Goal: Information Seeking & Learning: Find specific page/section

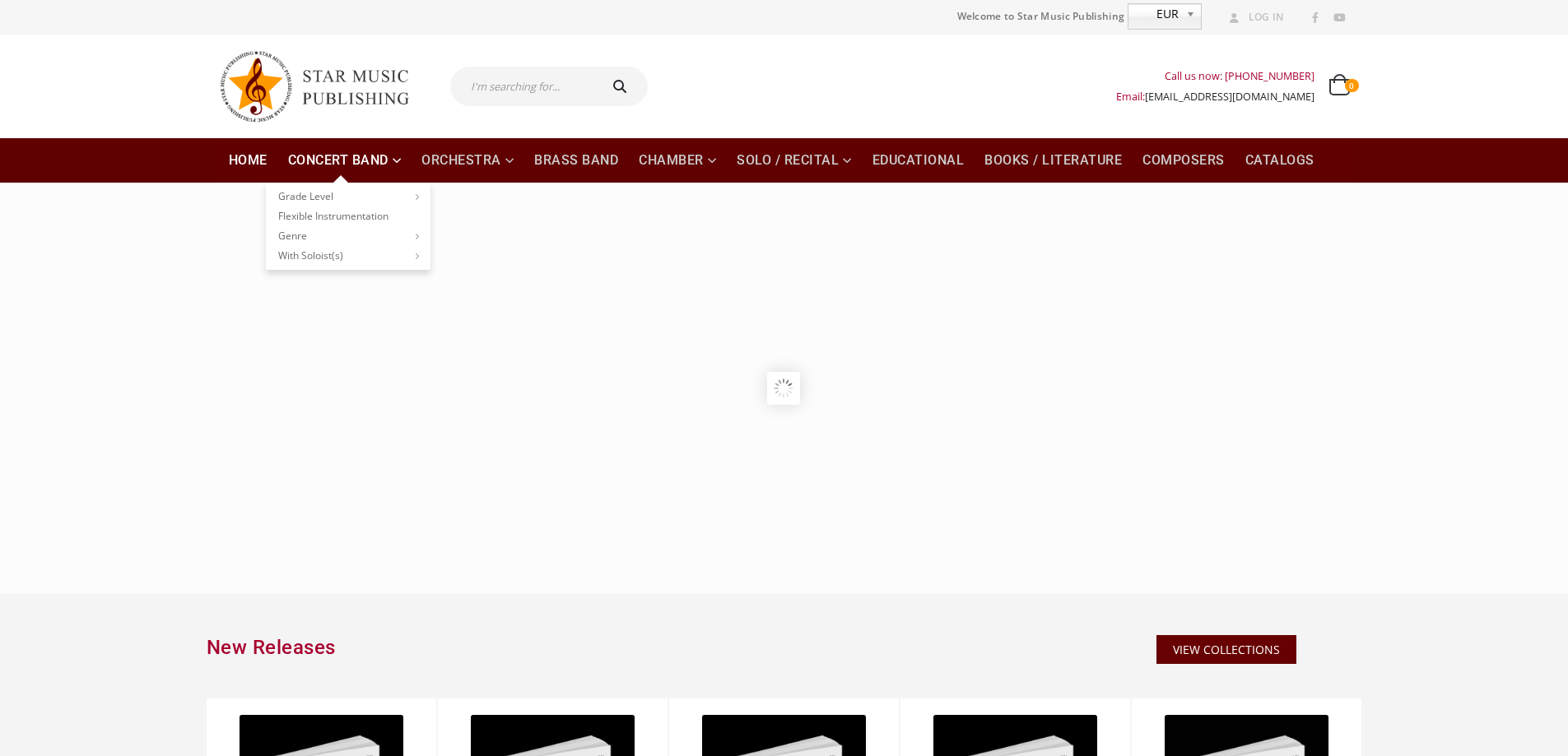
click at [334, 154] on link "Concert Band" at bounding box center [345, 160] width 133 height 44
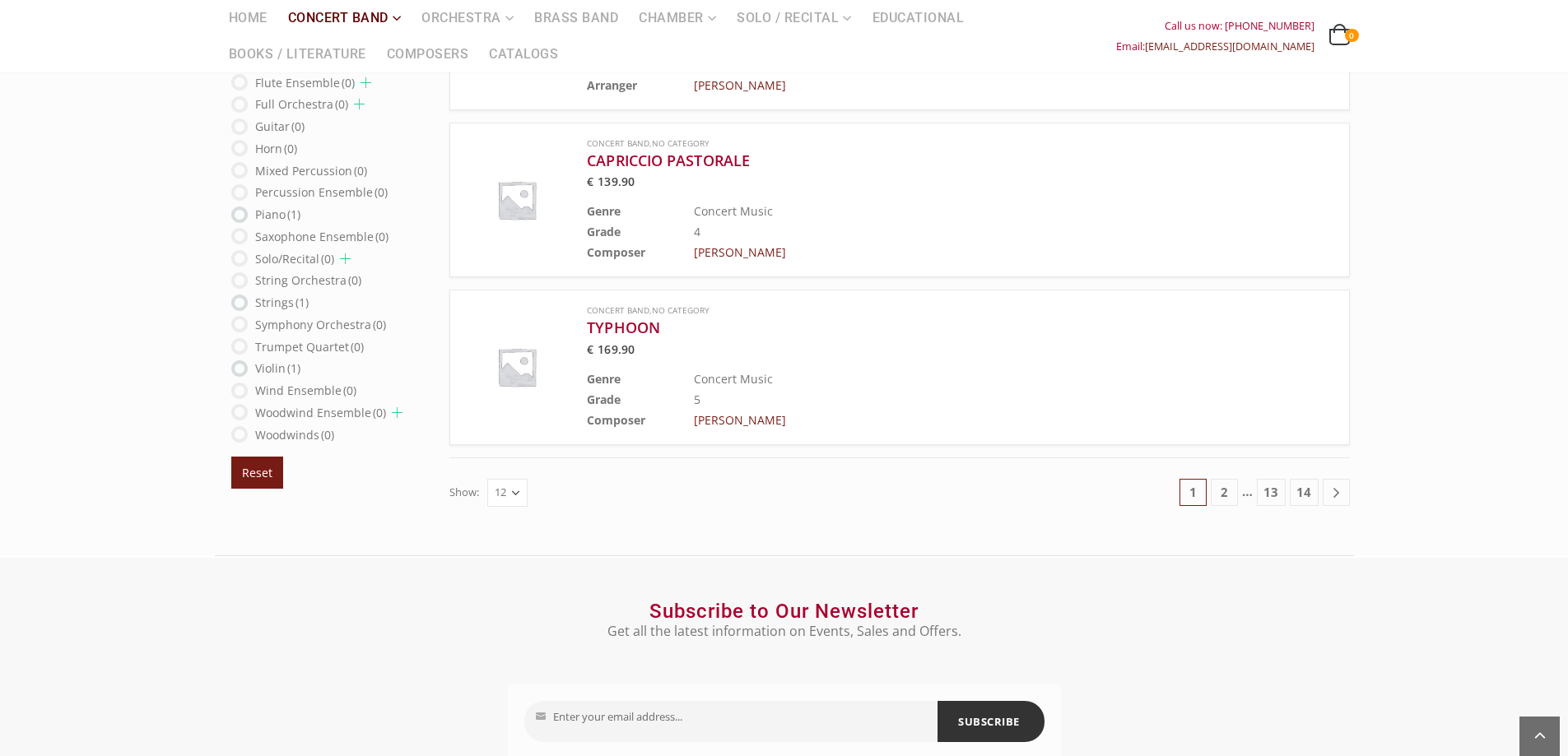
scroll to position [1893, 0]
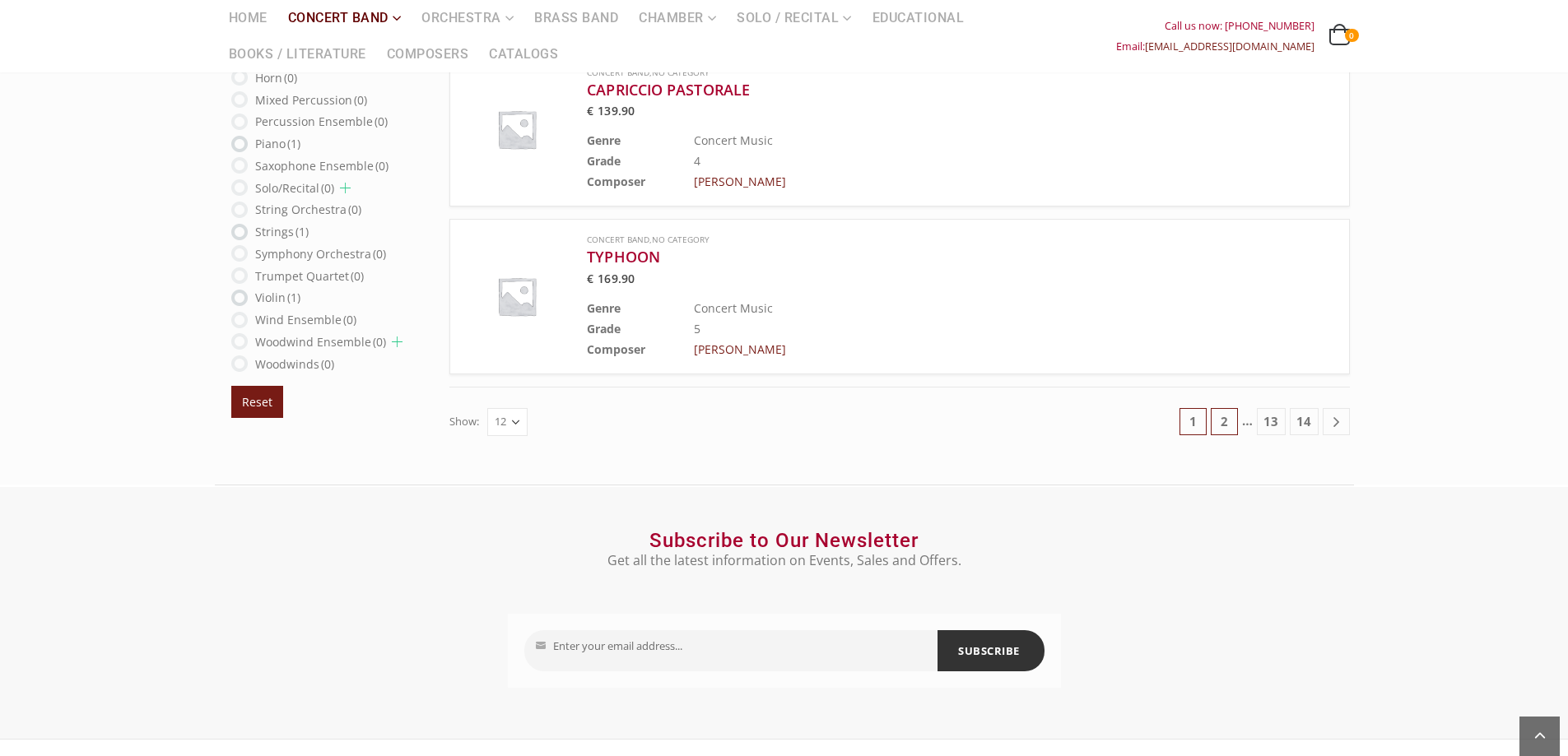
click at [1225, 418] on link "2" at bounding box center [1224, 422] width 27 height 27
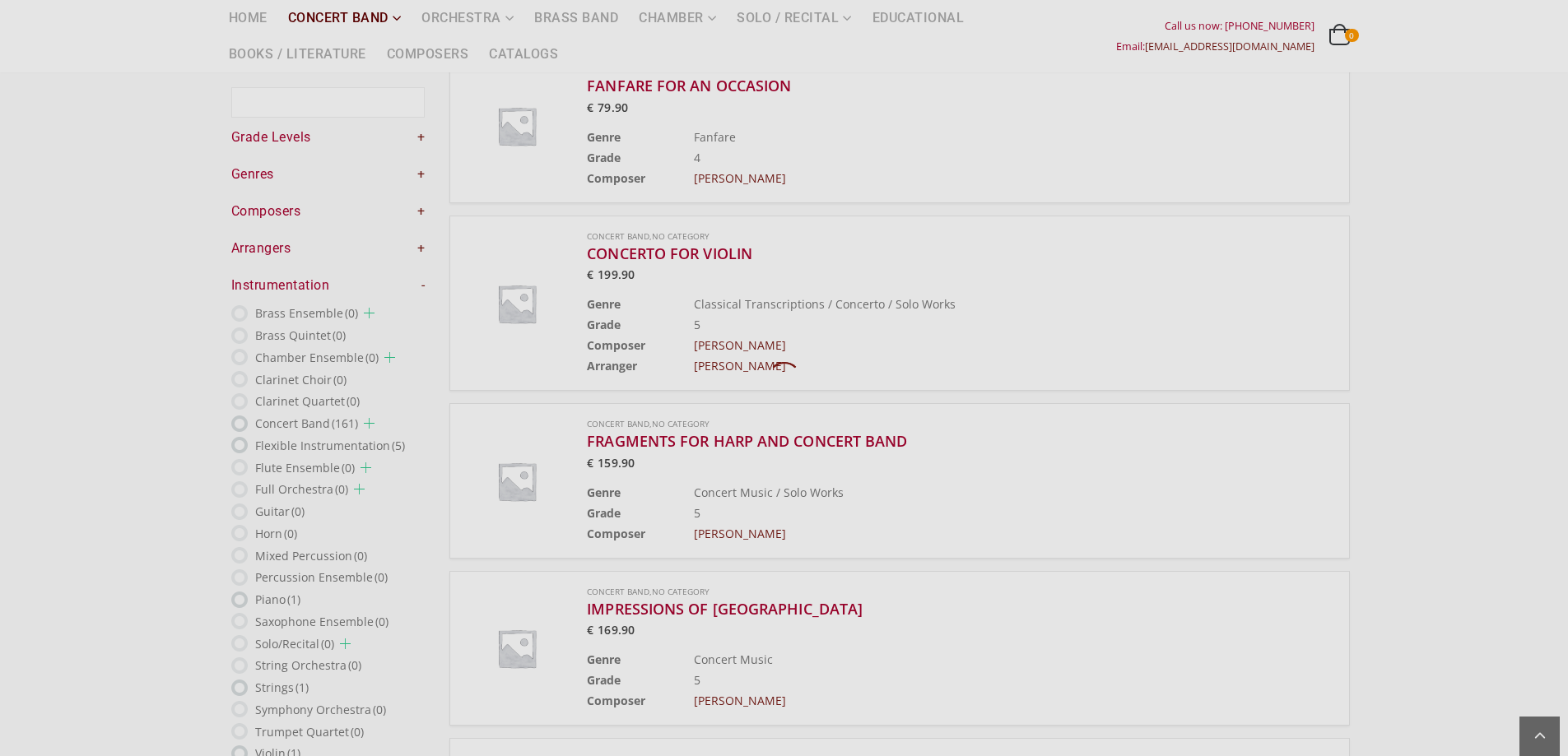
scroll to position [96, 0]
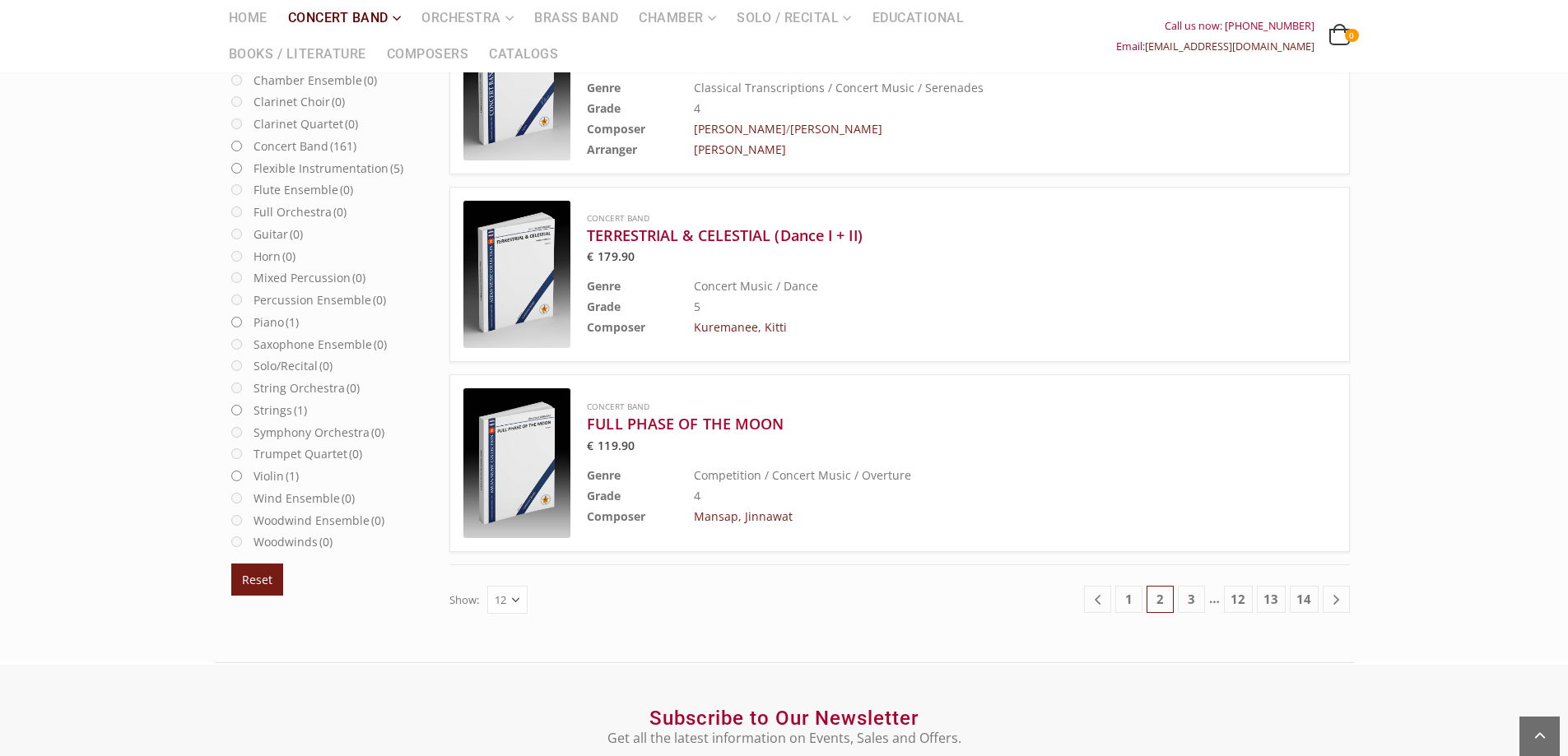
scroll to position [1906, 0]
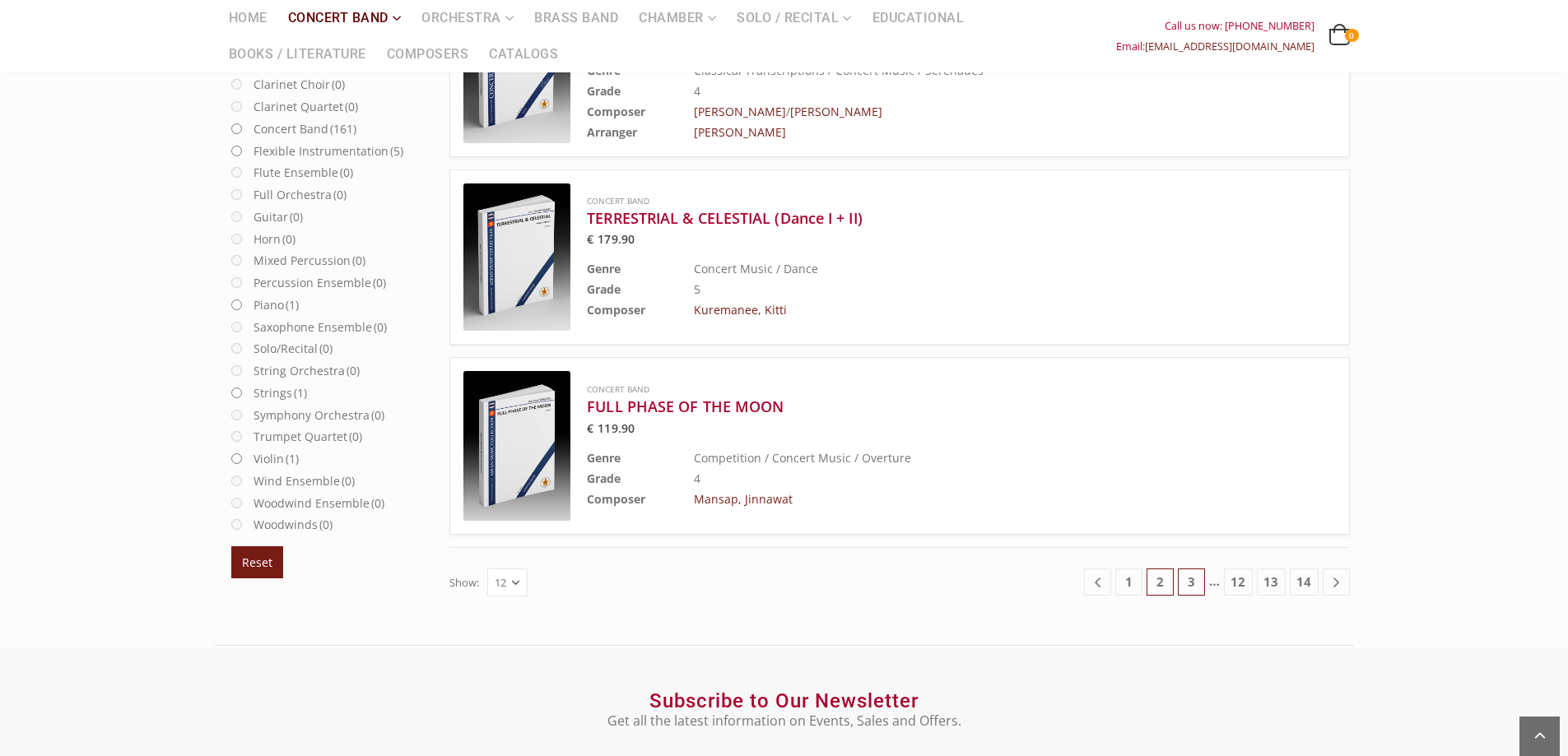
click at [1190, 584] on link "3" at bounding box center [1191, 583] width 27 height 27
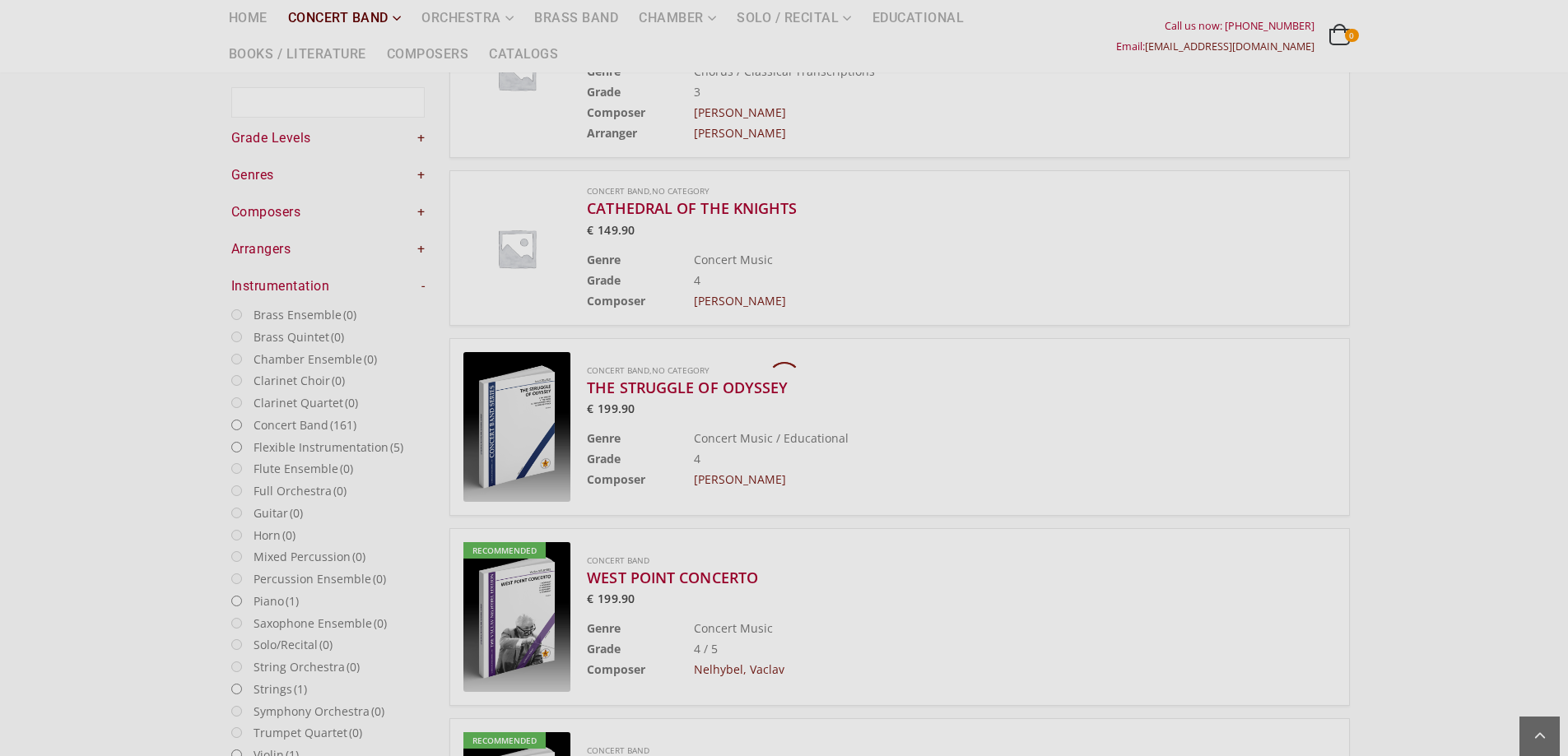
scroll to position [96, 0]
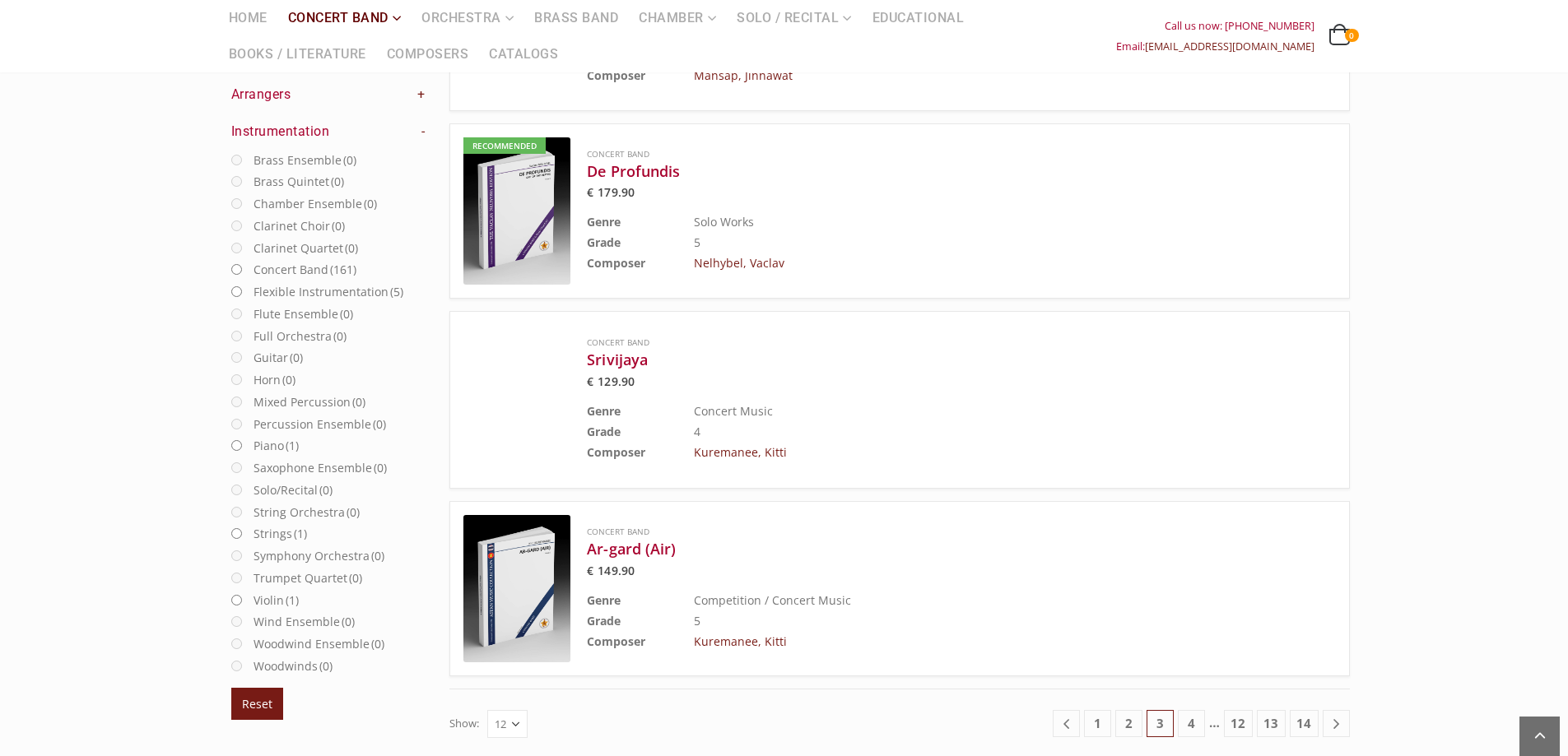
scroll to position [1906, 0]
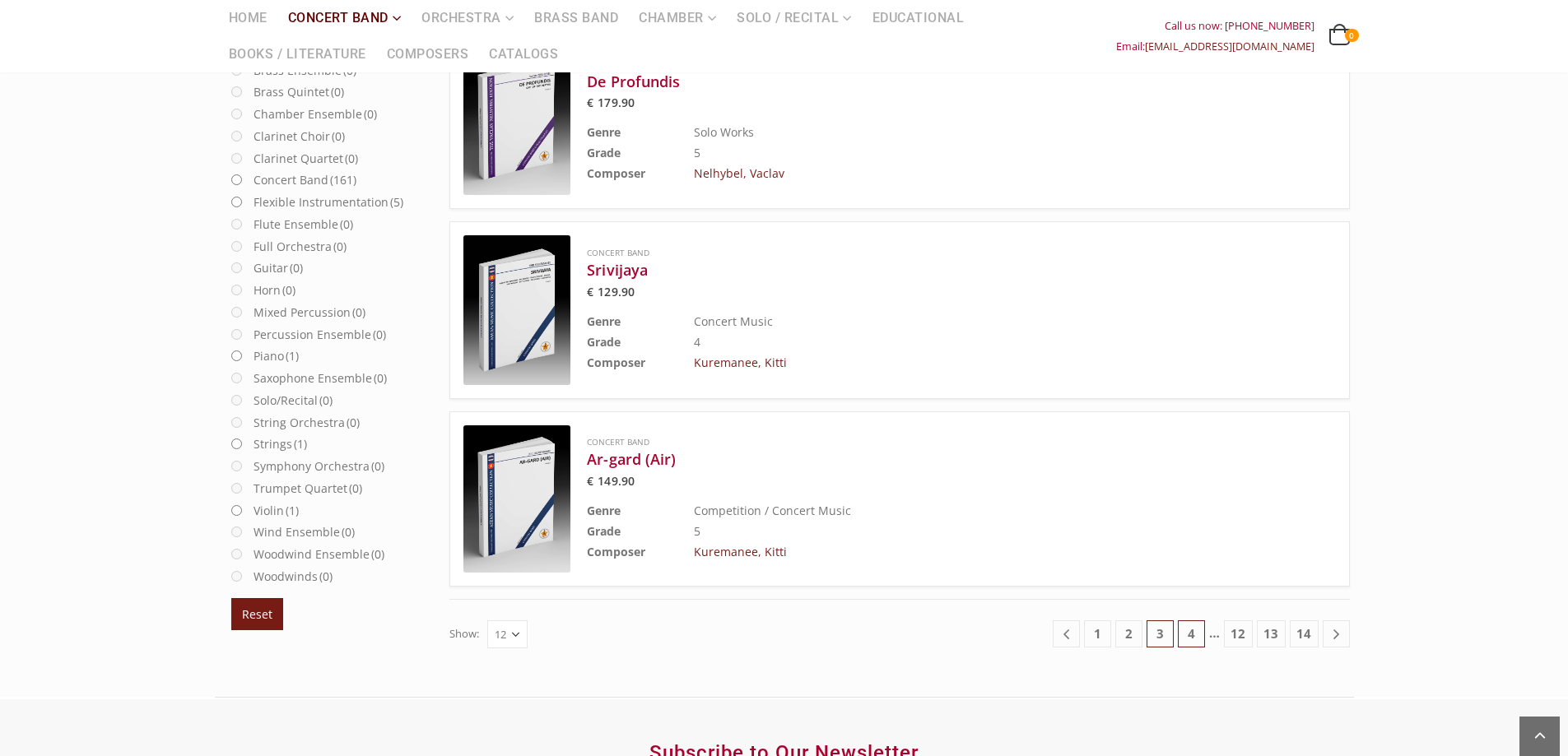
click at [1195, 633] on link "4" at bounding box center [1191, 634] width 27 height 27
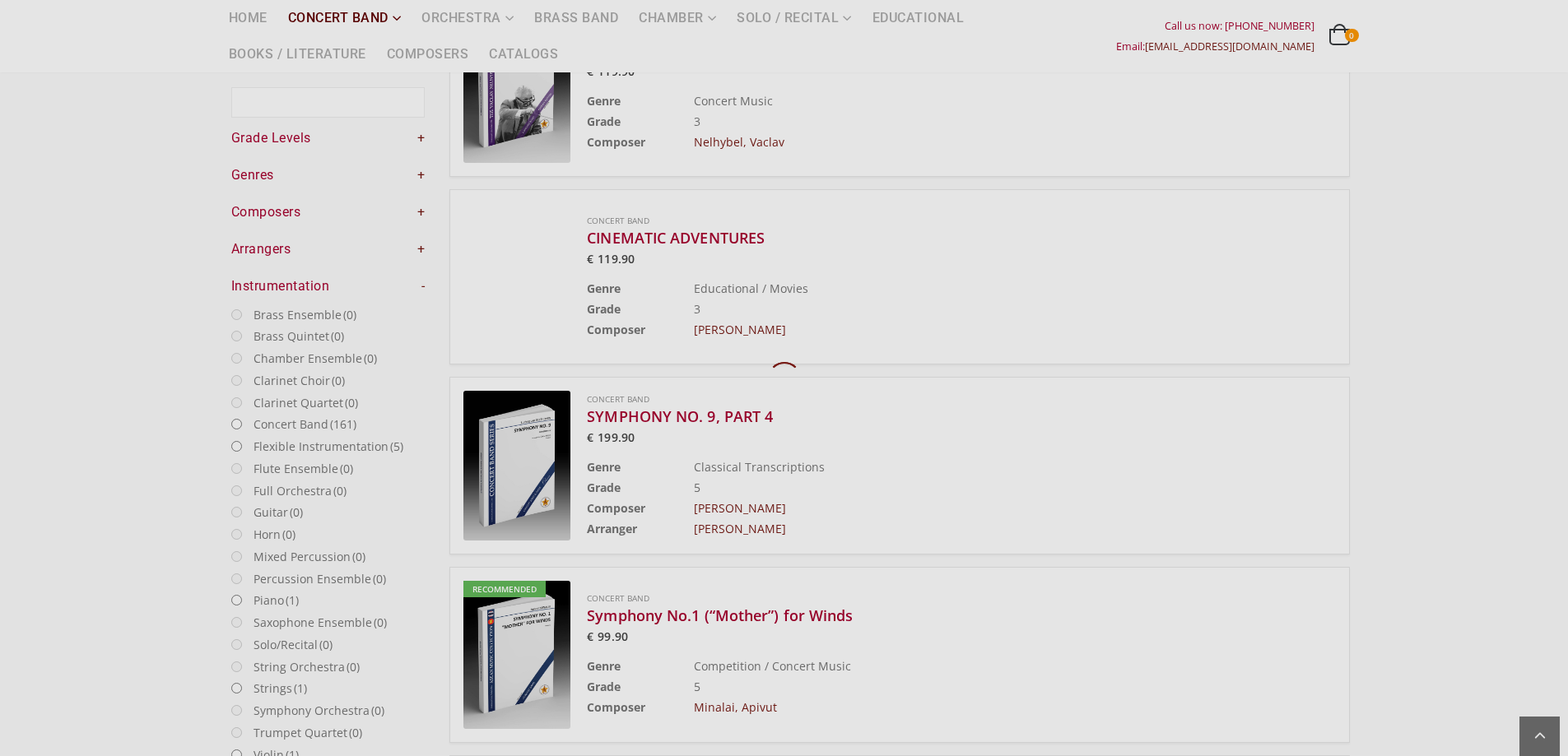
scroll to position [96, 0]
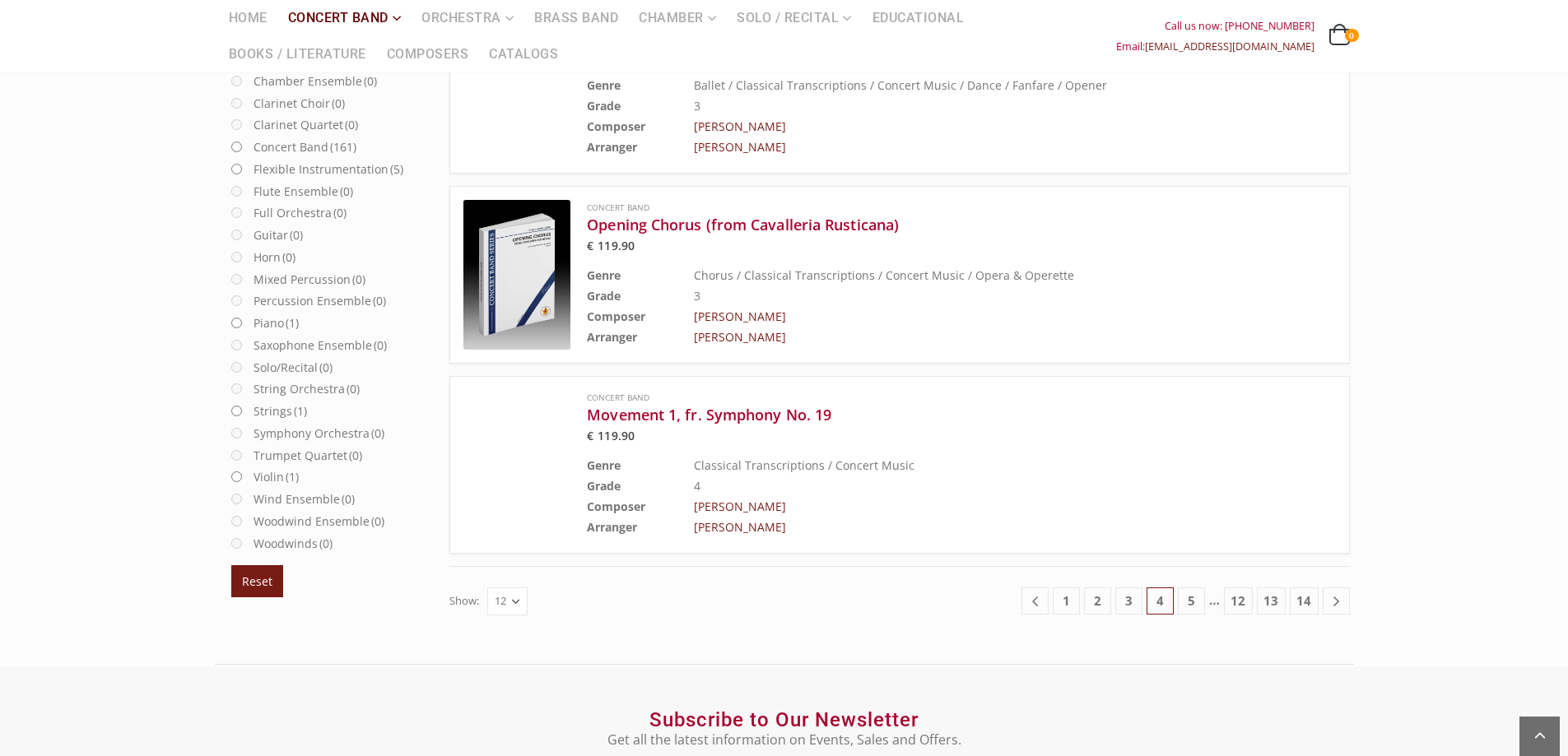
scroll to position [1975, 0]
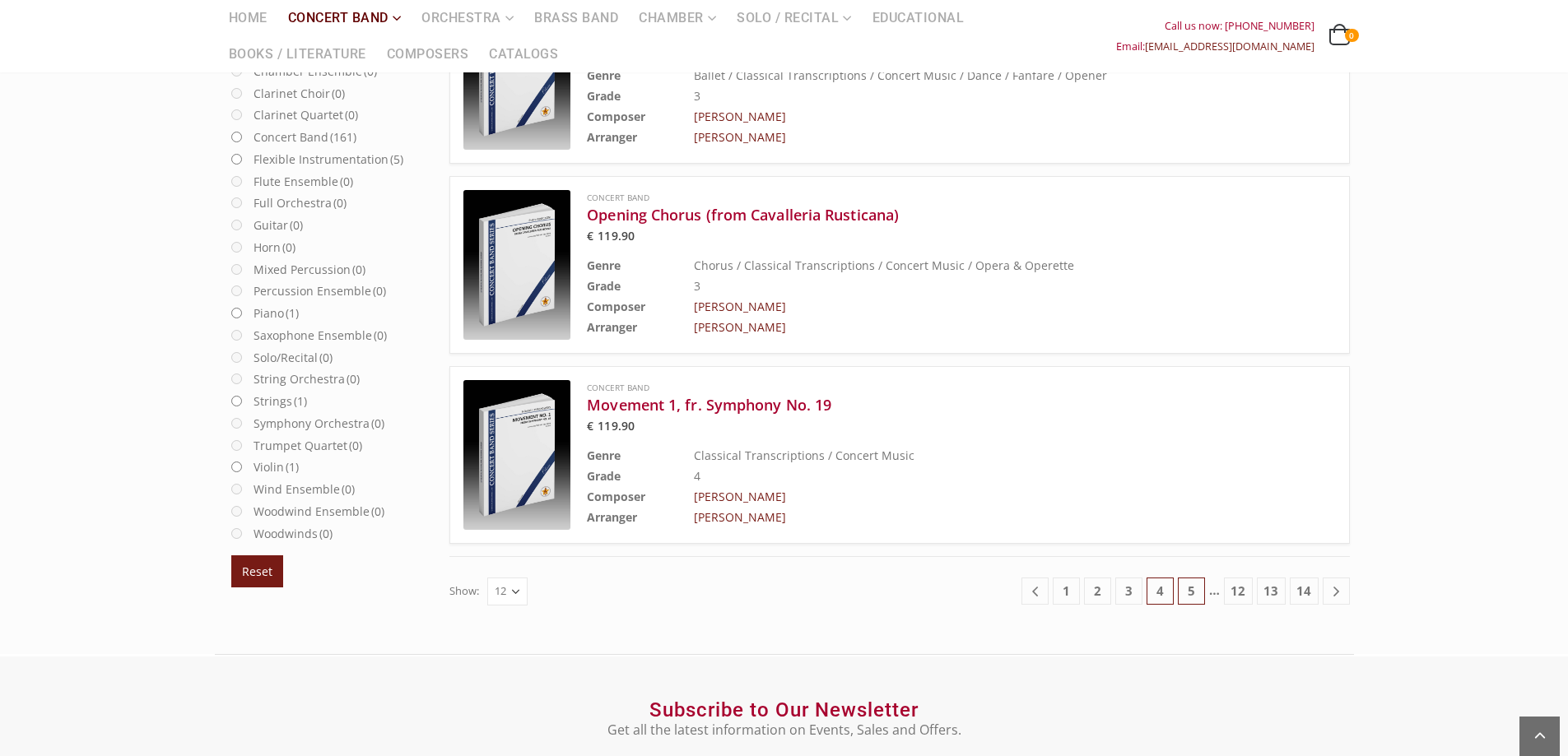
click at [1191, 594] on link "5" at bounding box center [1191, 591] width 27 height 27
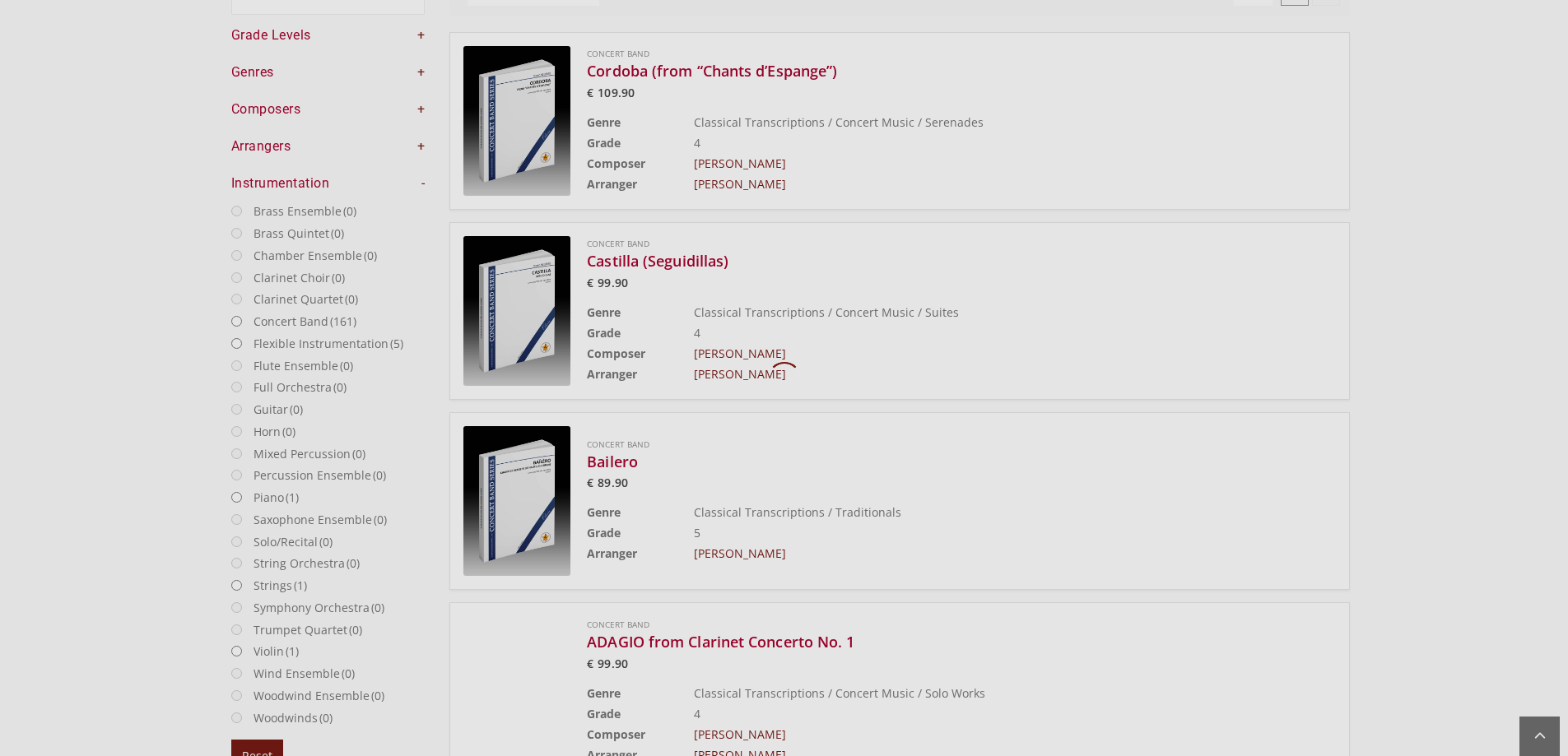
scroll to position [96, 0]
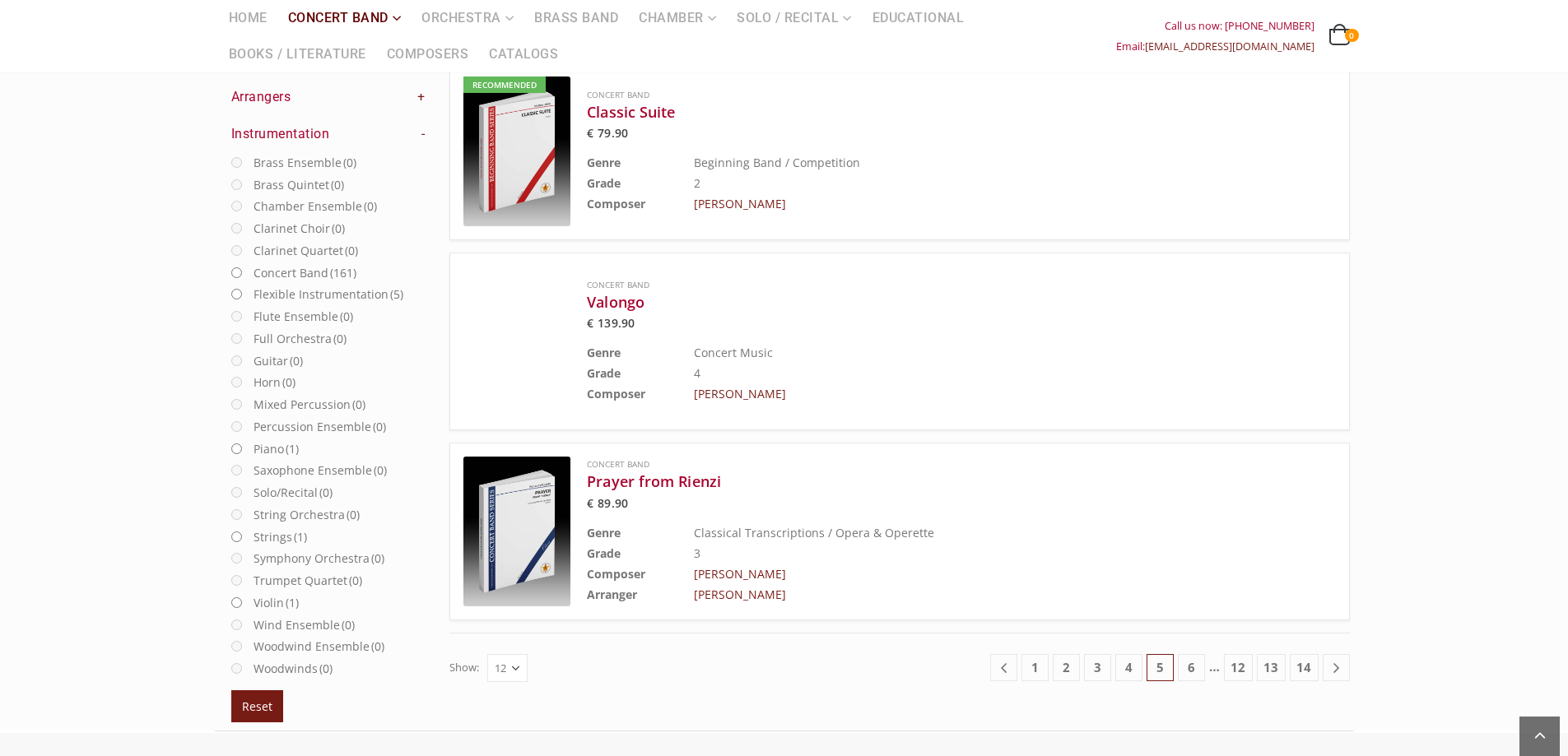
scroll to position [1906, 0]
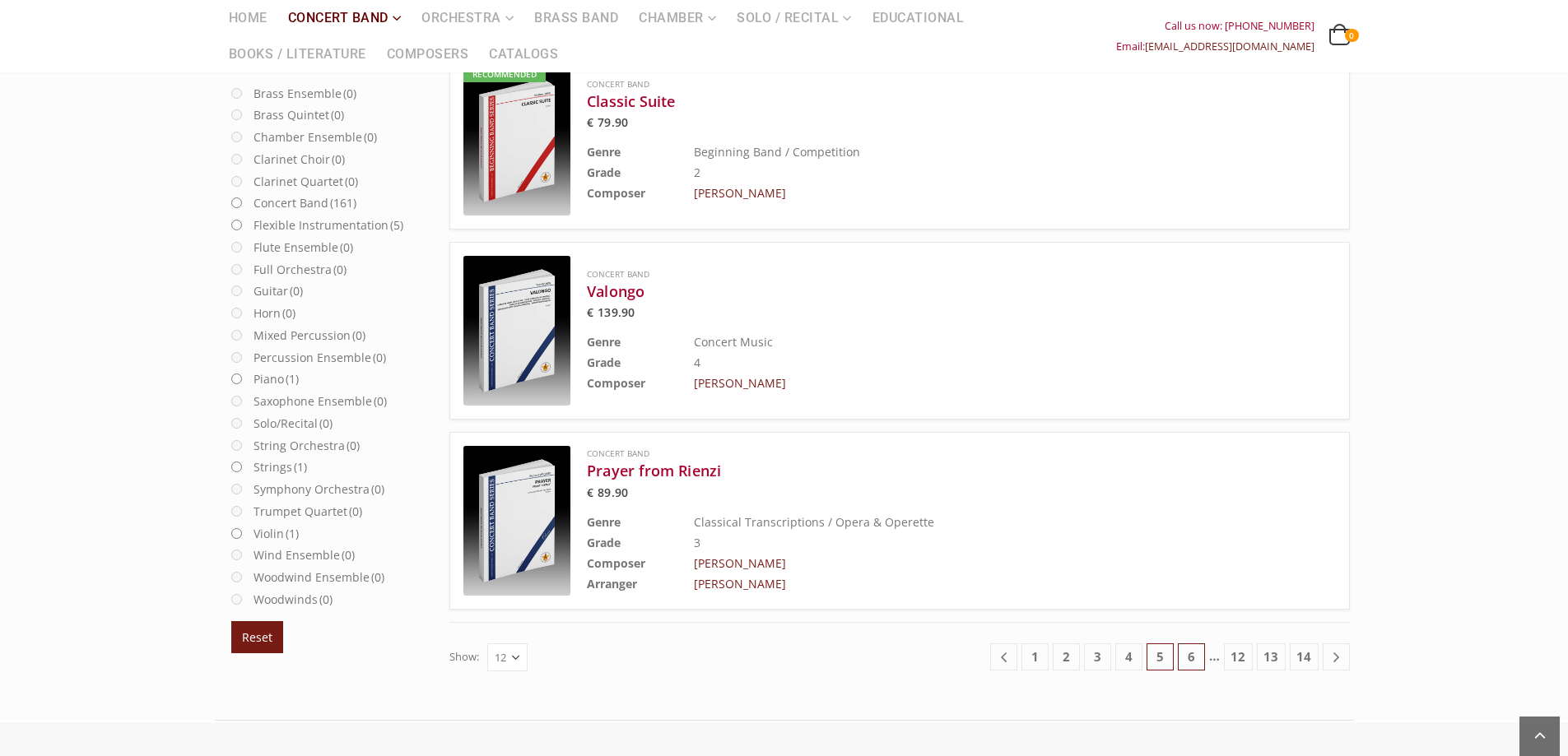
click at [1193, 657] on link "6" at bounding box center [1191, 657] width 27 height 27
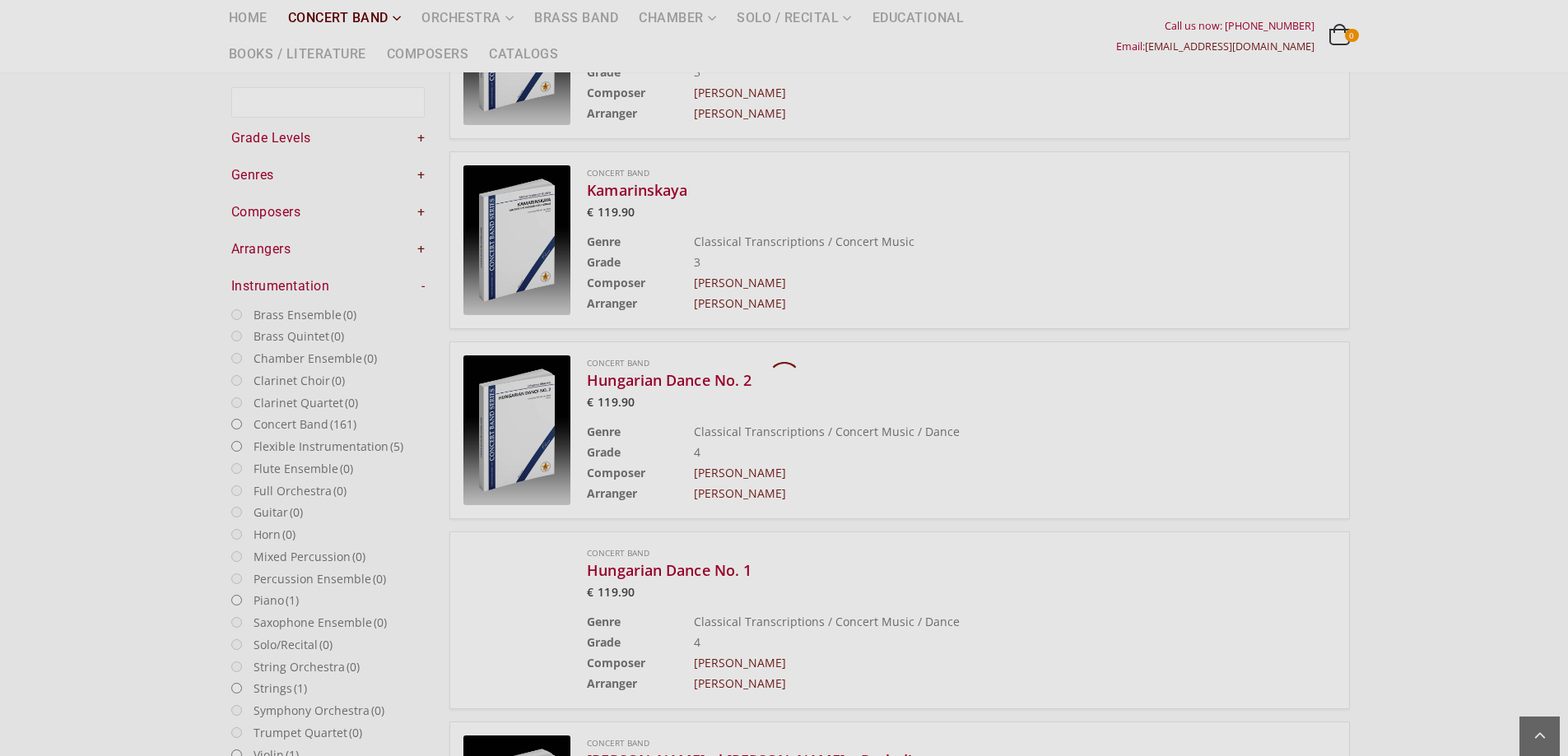
scroll to position [96, 0]
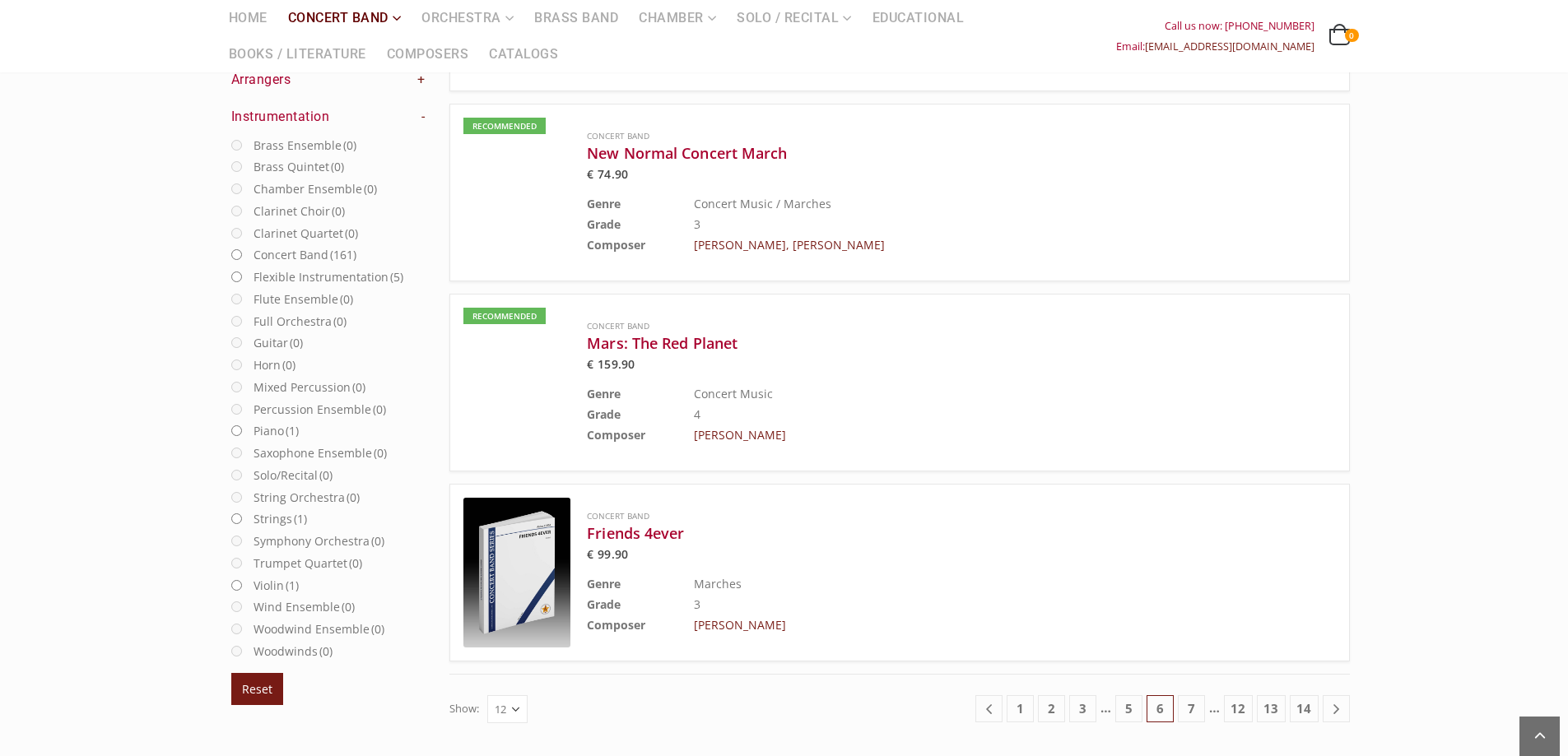
scroll to position [1906, 0]
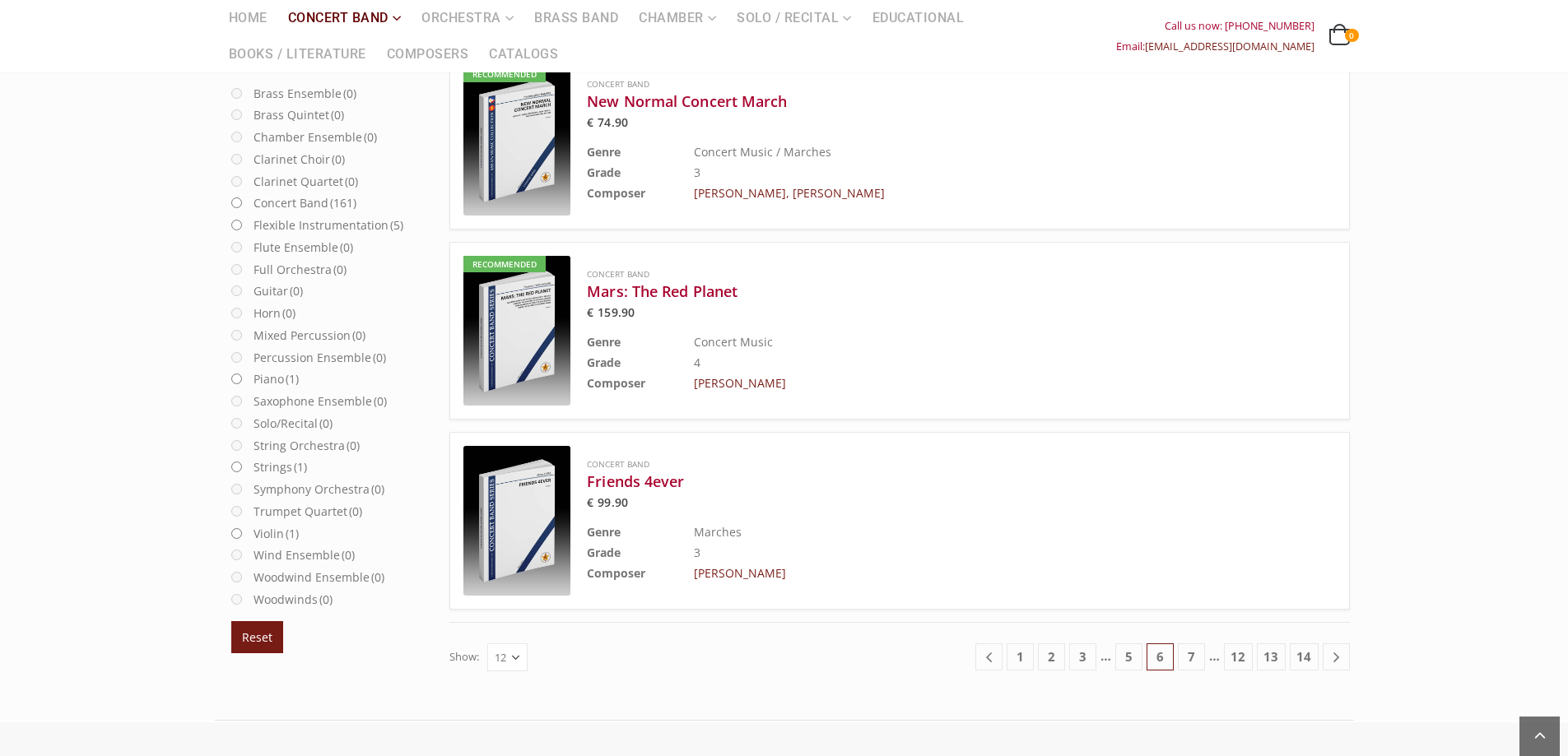
click at [1160, 656] on span "6" at bounding box center [1160, 657] width 27 height 27
click at [1196, 660] on link "7" at bounding box center [1191, 657] width 27 height 27
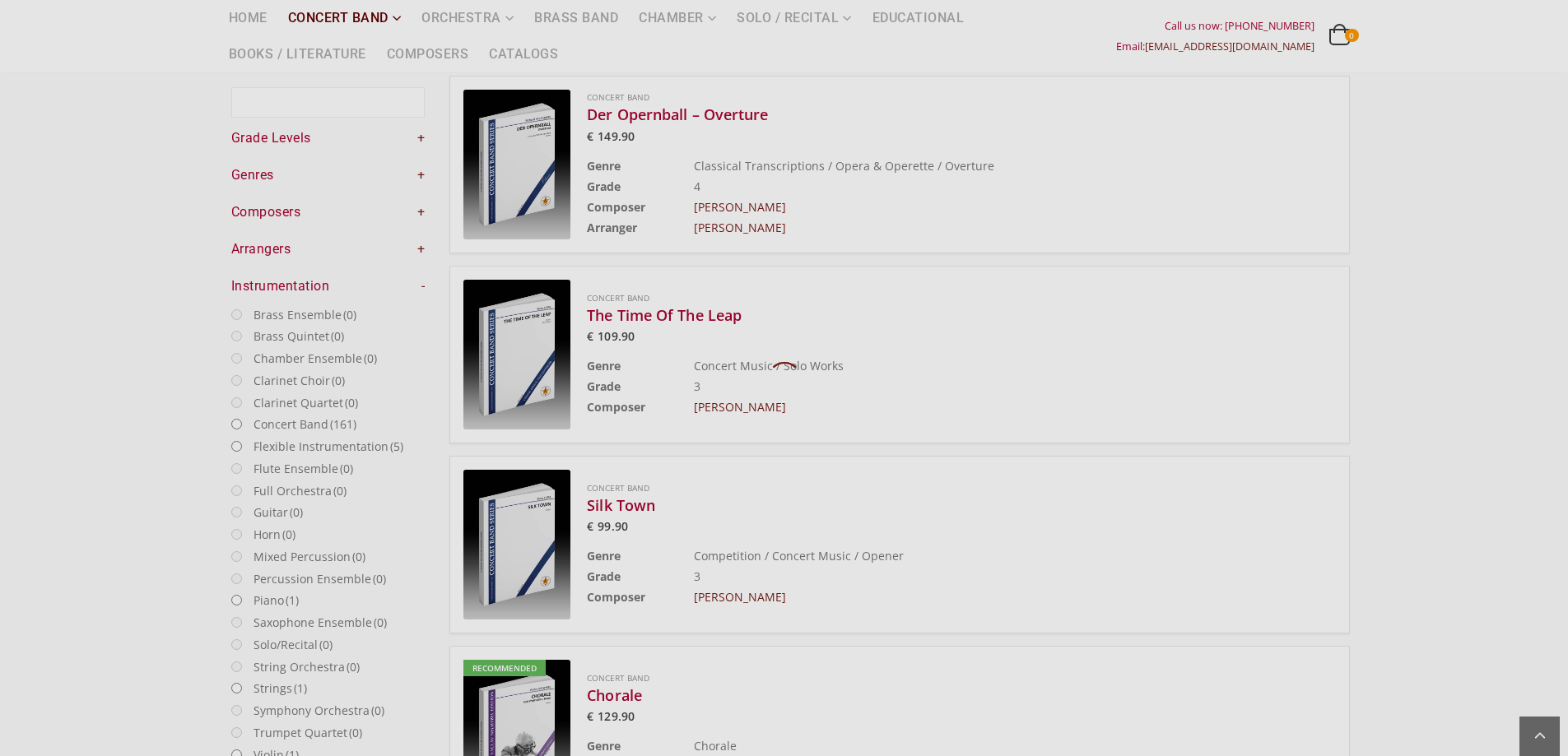
scroll to position [96, 0]
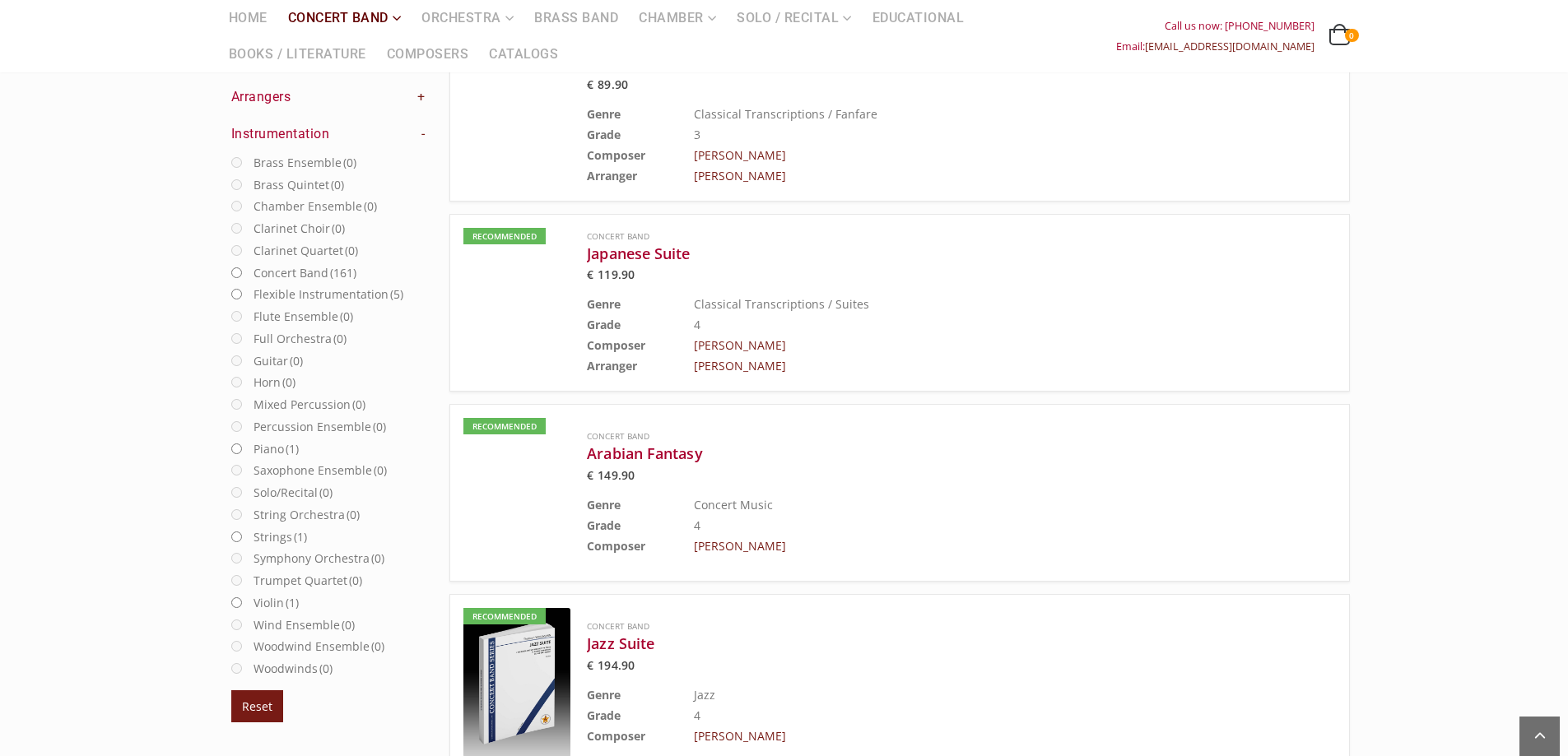
scroll to position [1906, 0]
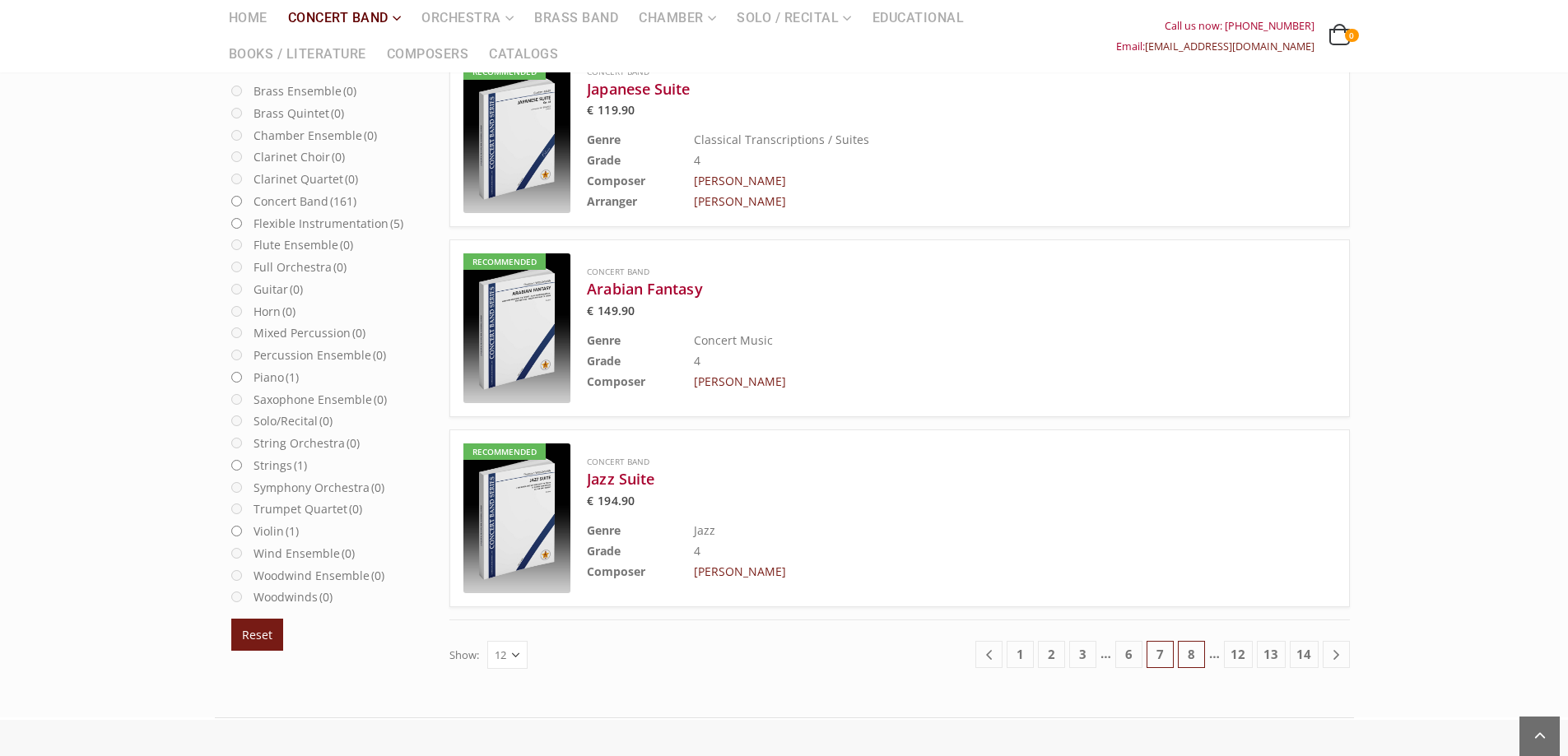
click at [1191, 659] on link "8" at bounding box center [1191, 654] width 27 height 27
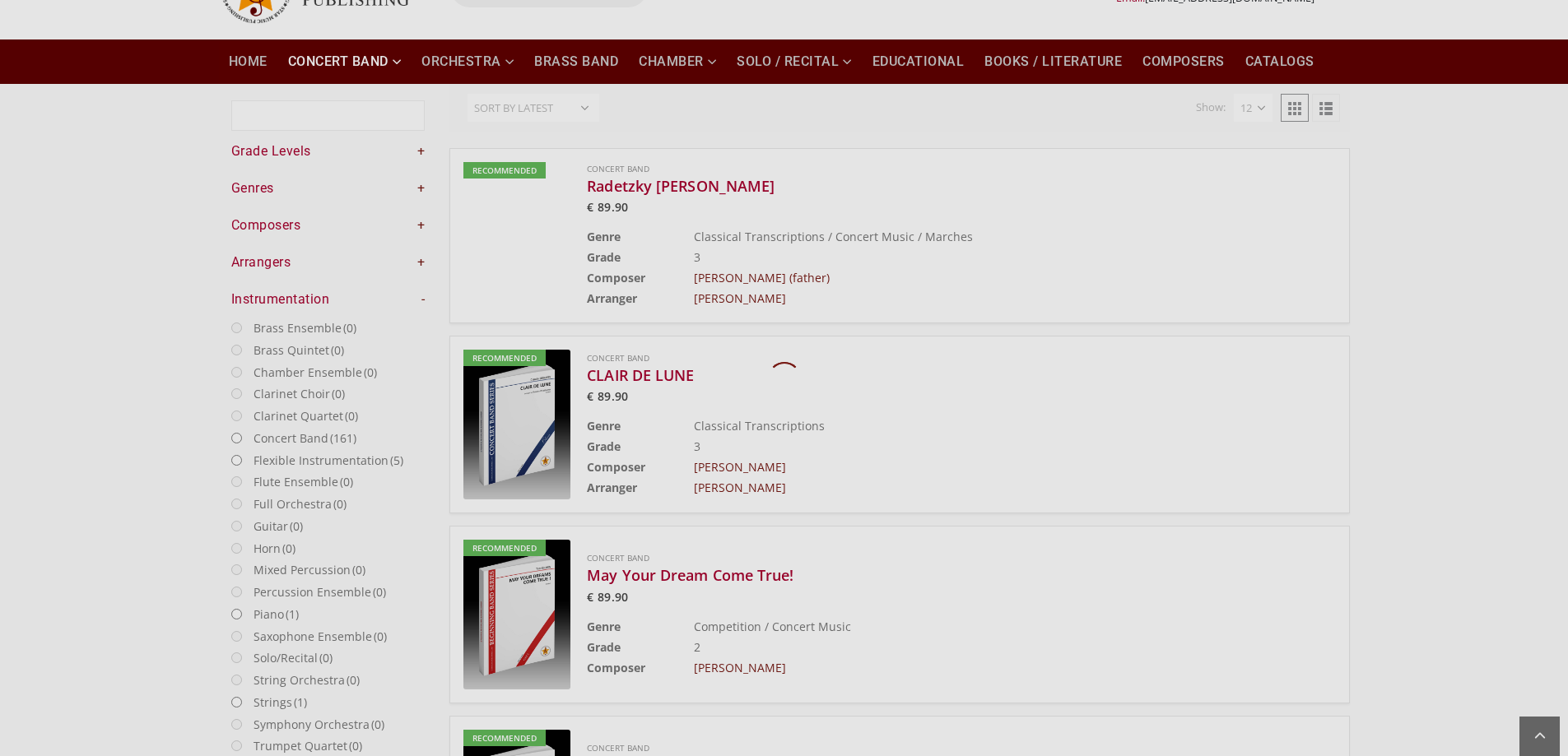
scroll to position [96, 0]
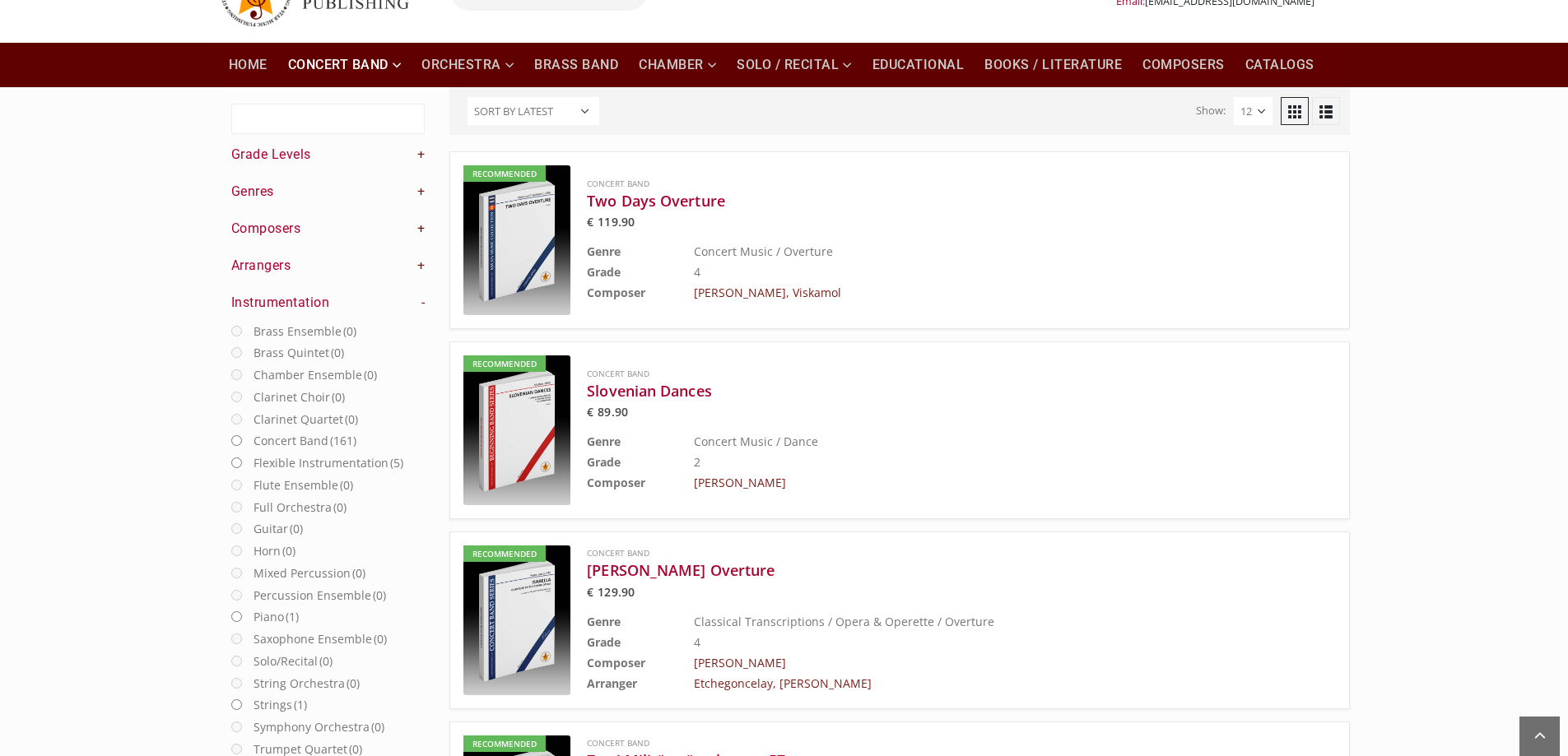
click at [421, 233] on link "+" at bounding box center [421, 229] width 9 height 18
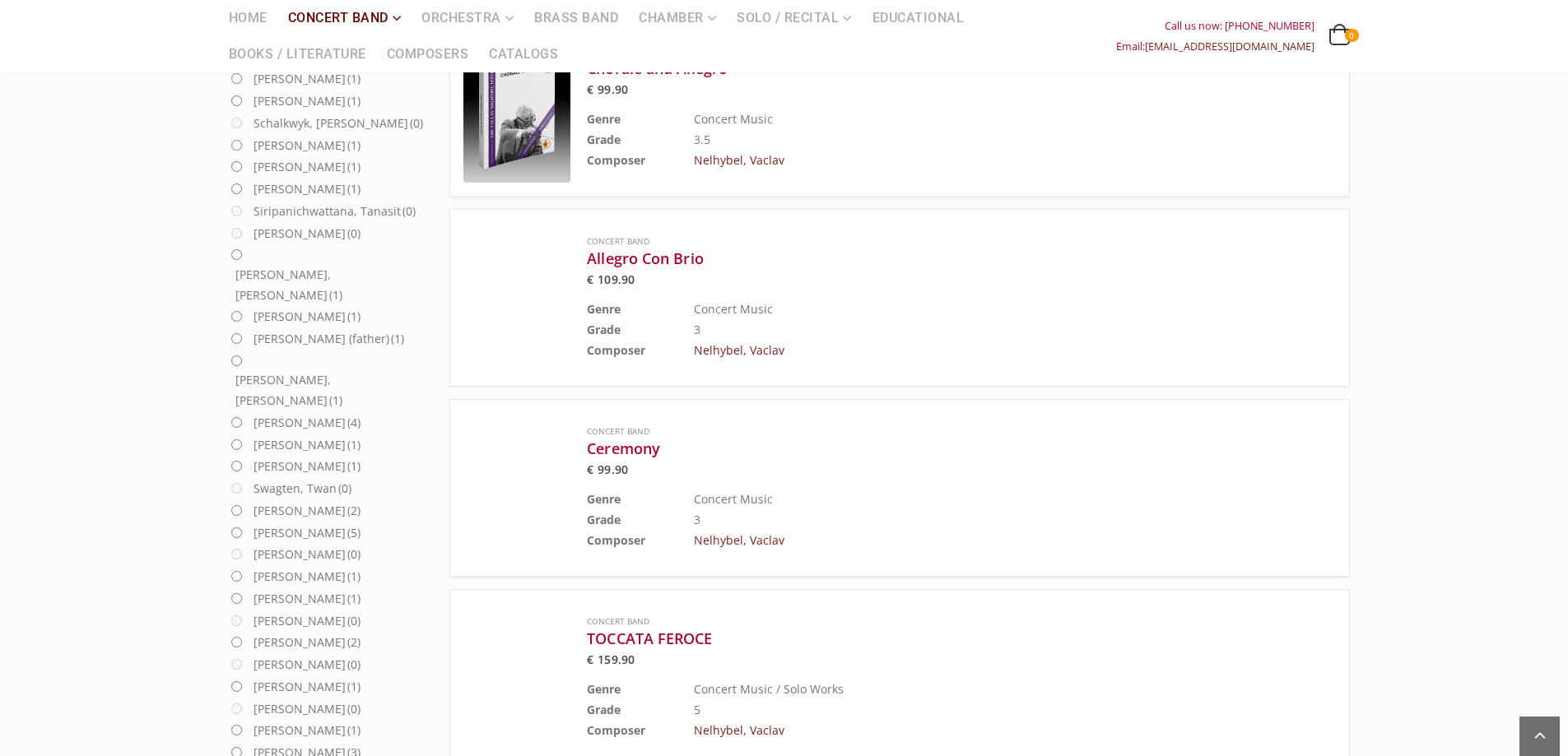
scroll to position [1824, 0]
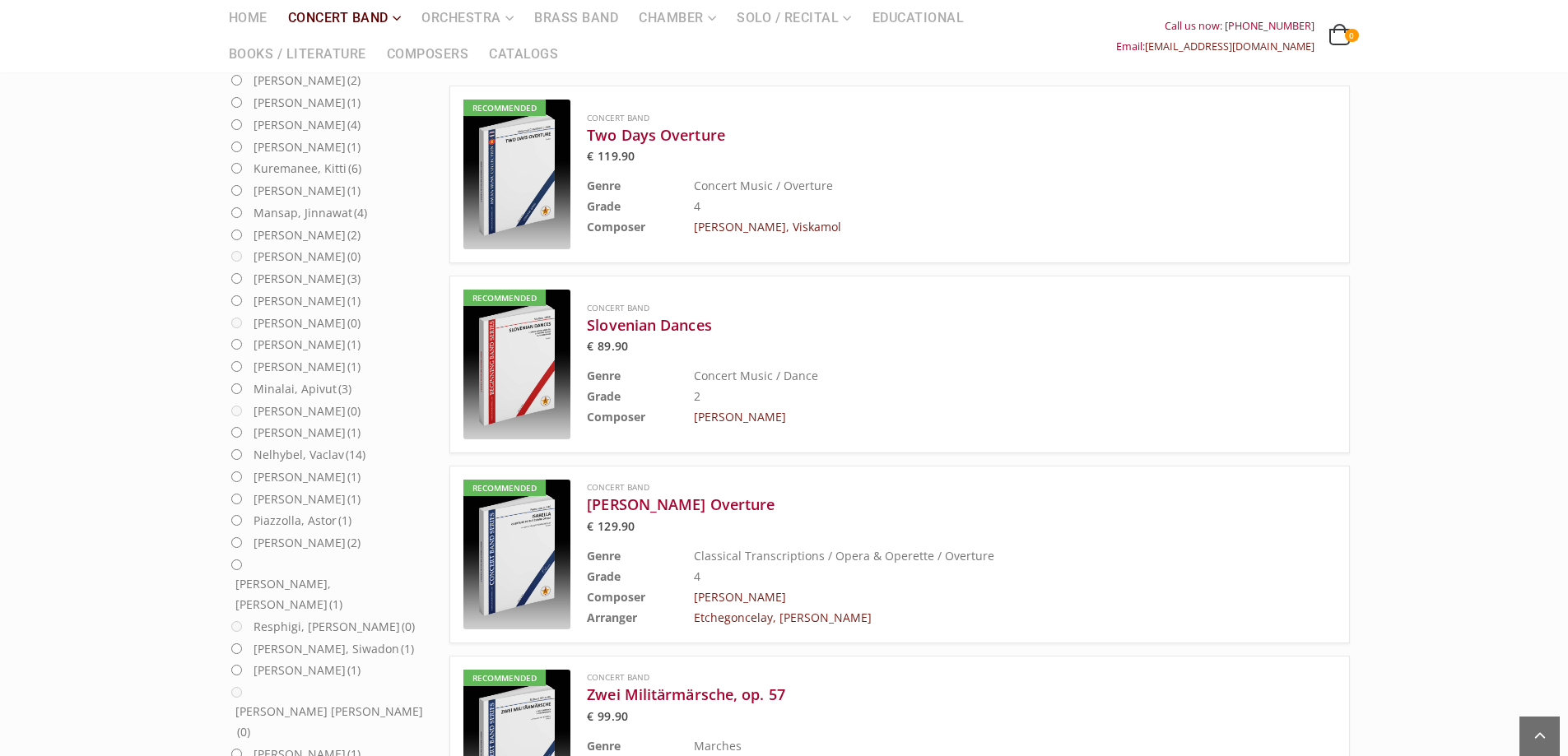
scroll to position [96, 0]
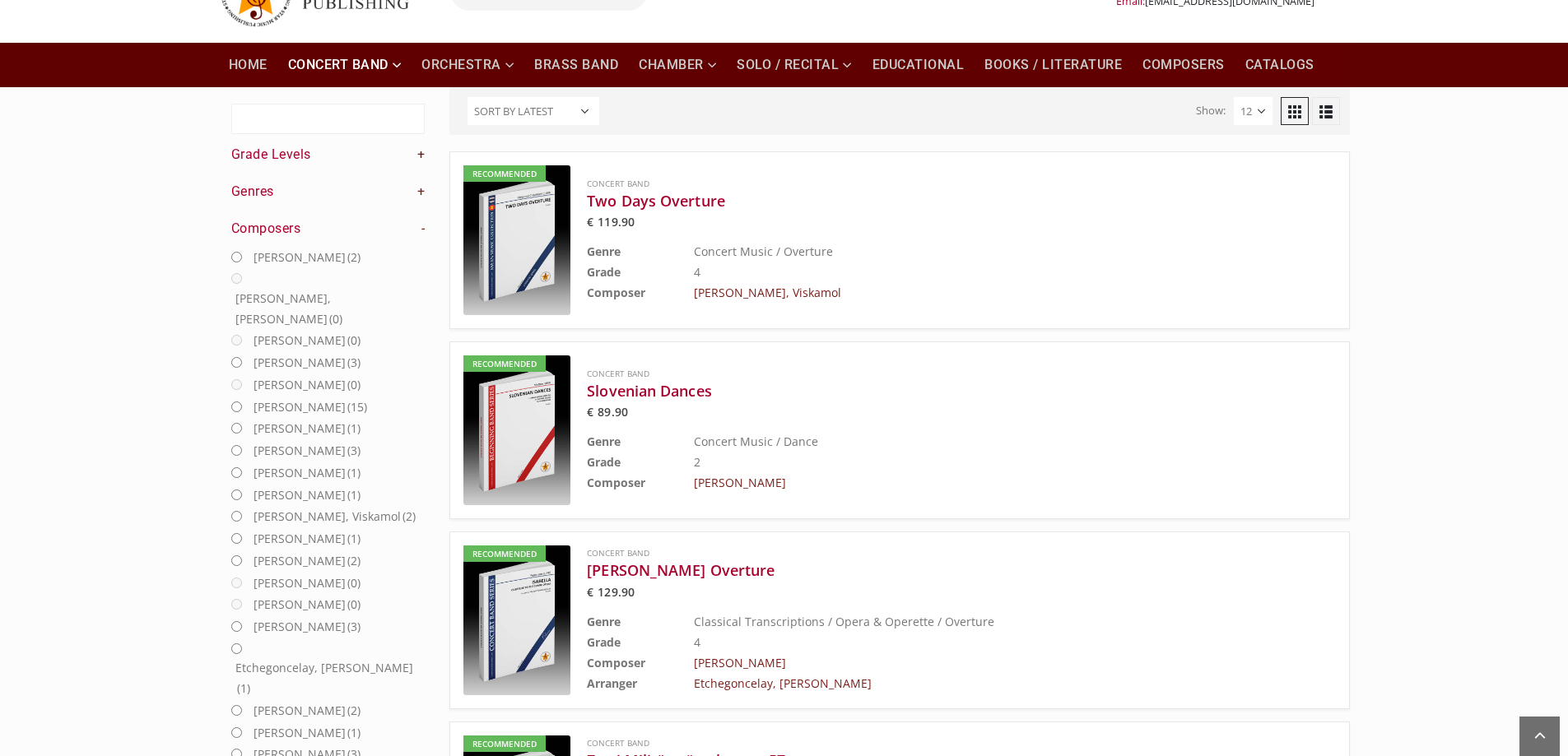
click at [420, 155] on link "+" at bounding box center [421, 154] width 9 height 18
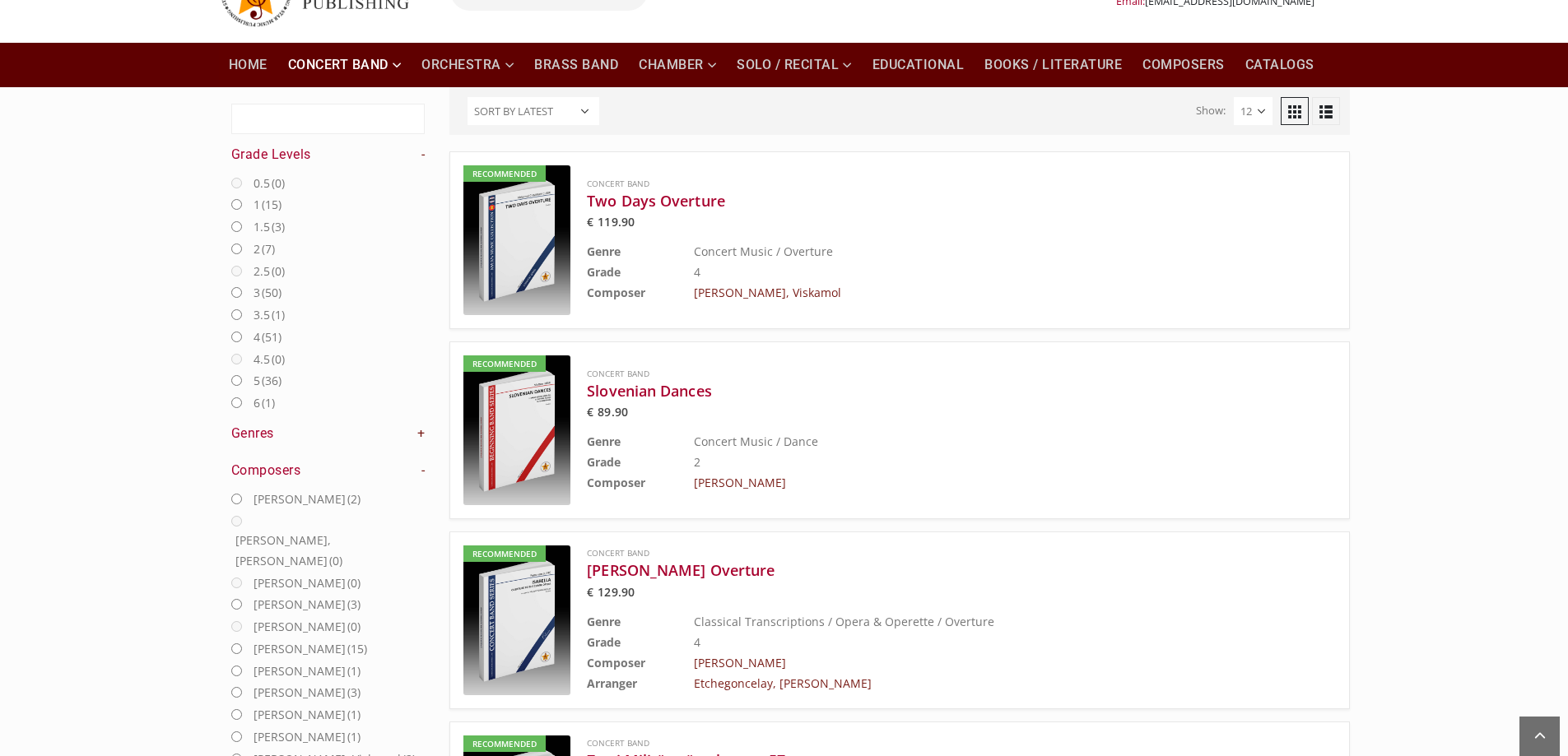
click at [236, 404] on input "6 (1)" at bounding box center [236, 403] width 11 height 11
radio input "true"
click at [1296, 111] on link at bounding box center [1294, 111] width 28 height 28
click at [1324, 111] on link at bounding box center [1326, 111] width 28 height 28
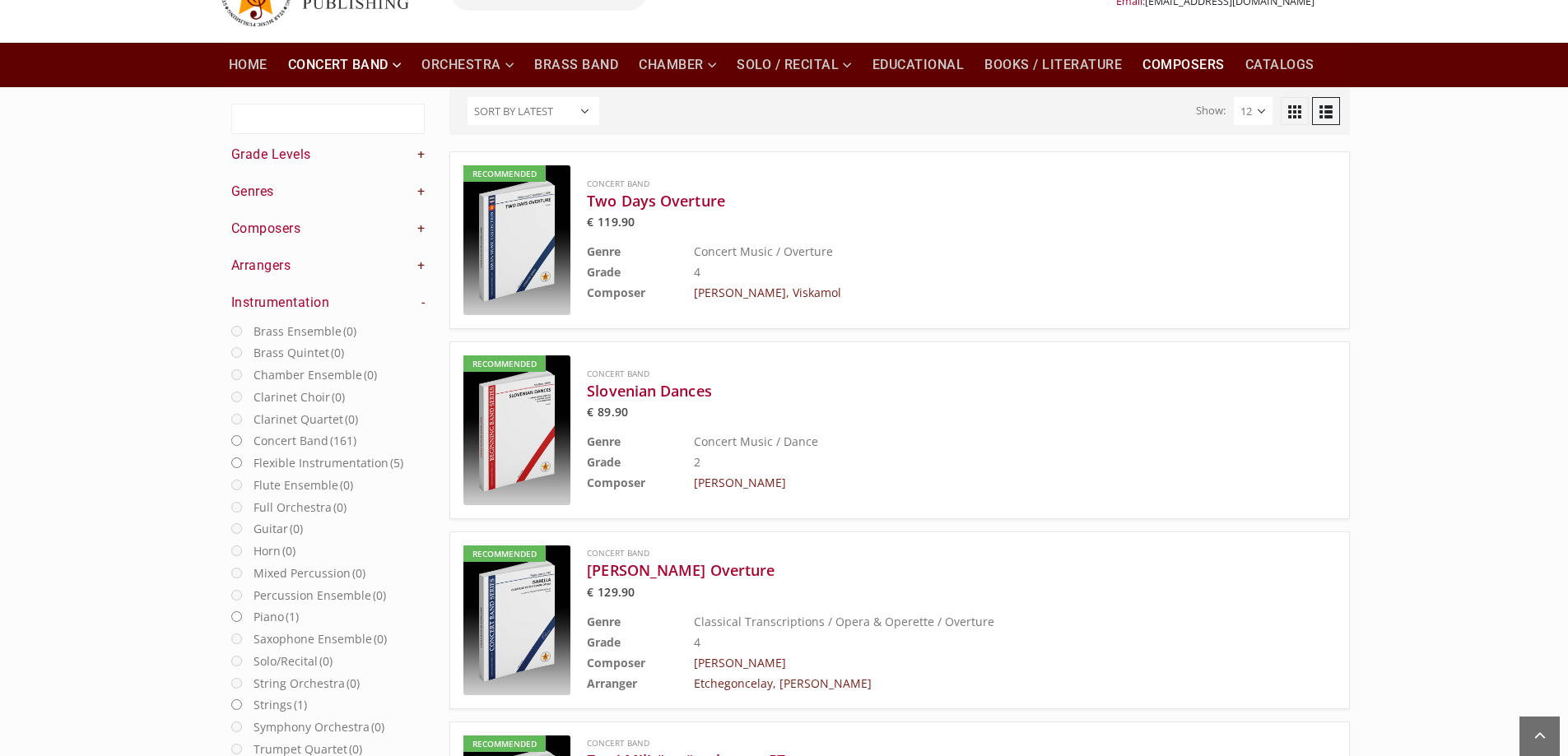
click at [1196, 62] on link "Composers" at bounding box center [1183, 65] width 102 height 44
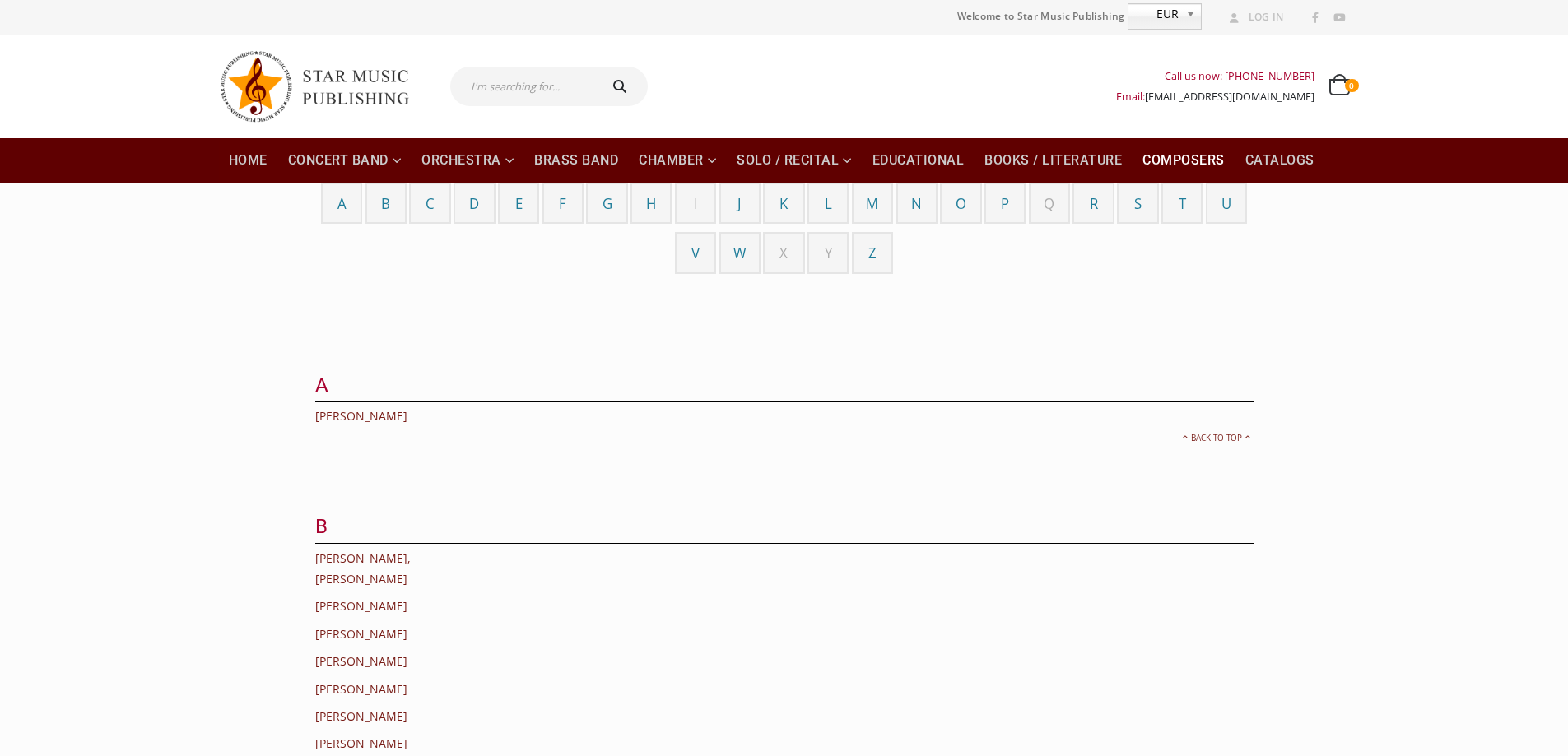
click at [740, 258] on span "W" at bounding box center [739, 253] width 13 height 19
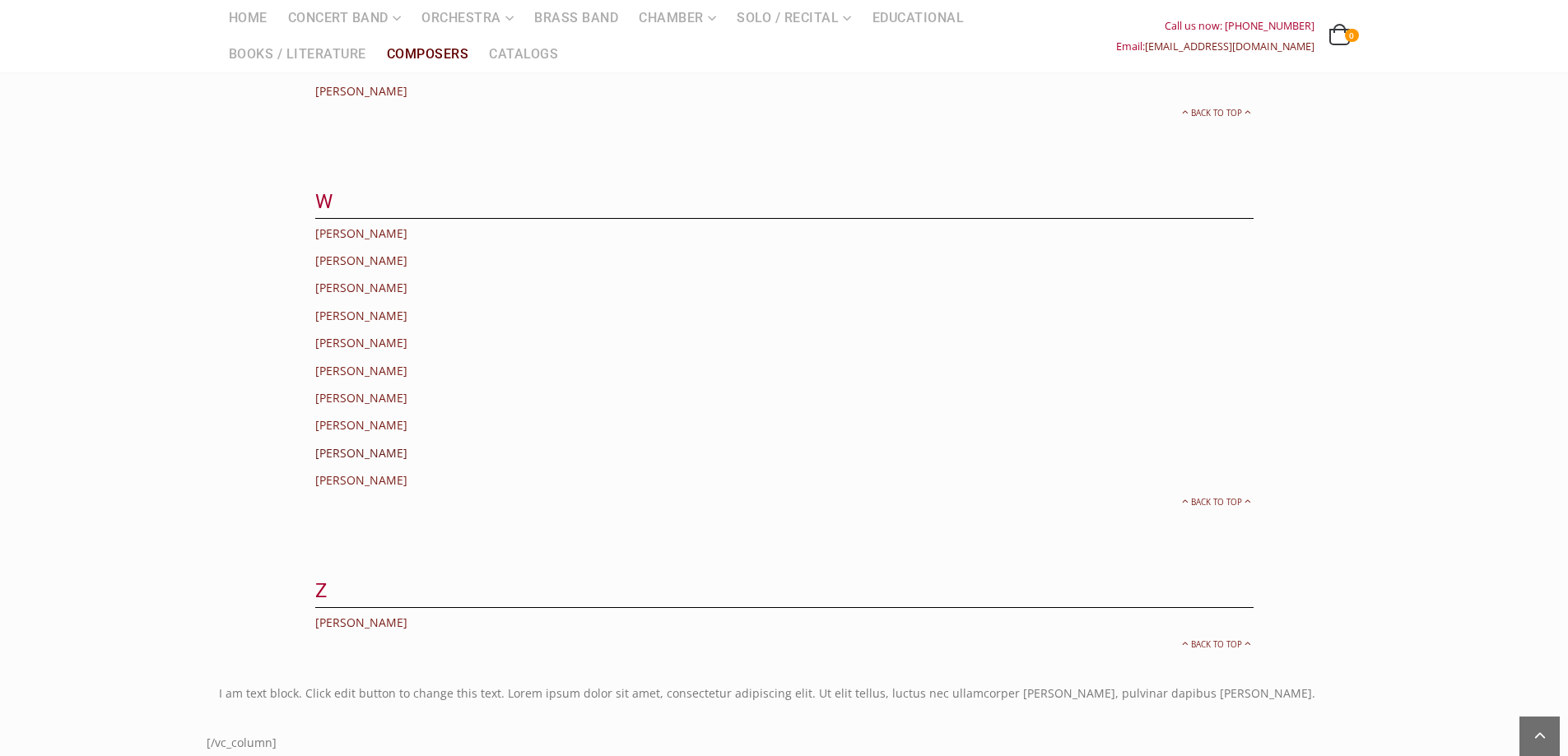
click at [393, 445] on link "[PERSON_NAME]" at bounding box center [361, 453] width 92 height 15
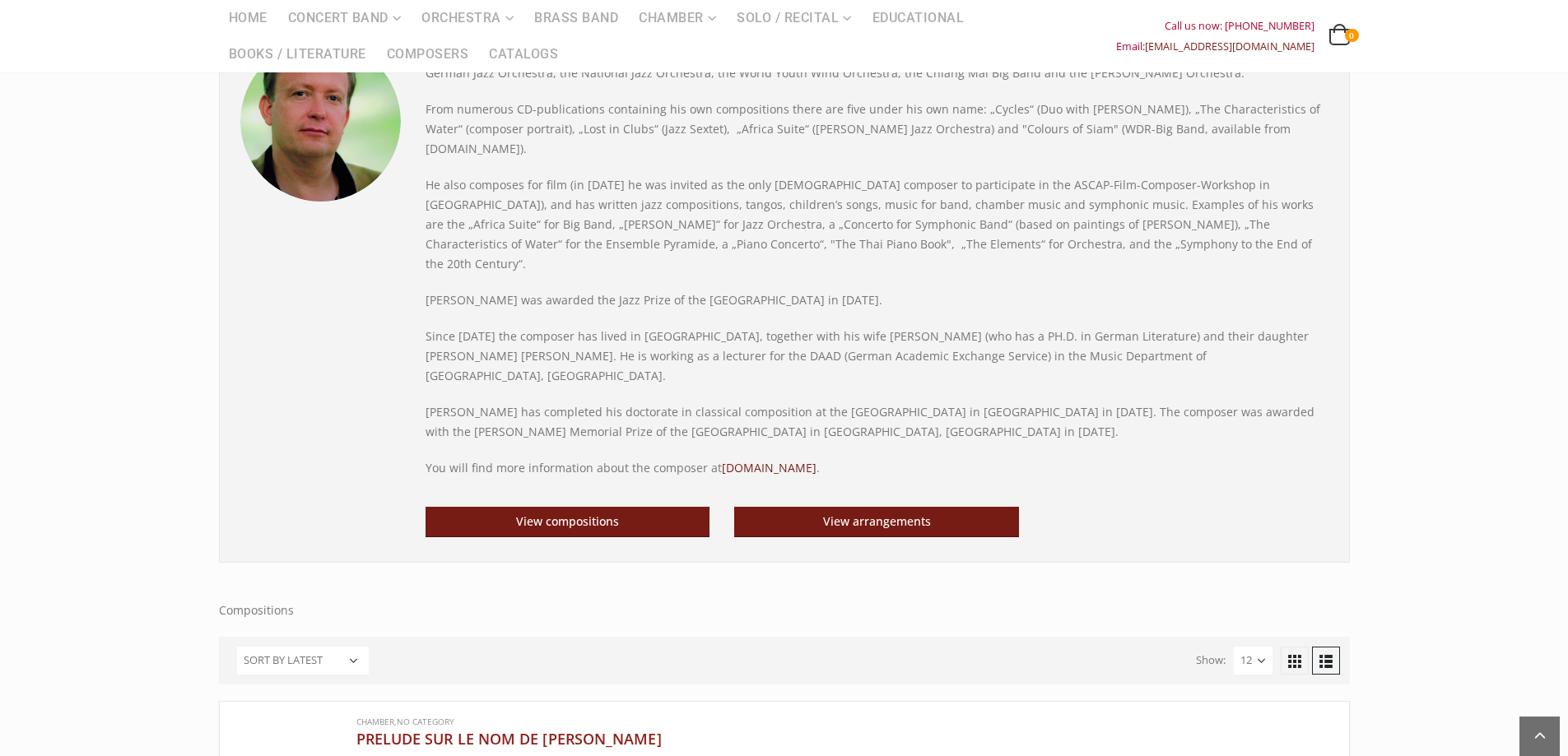
scroll to position [494, 0]
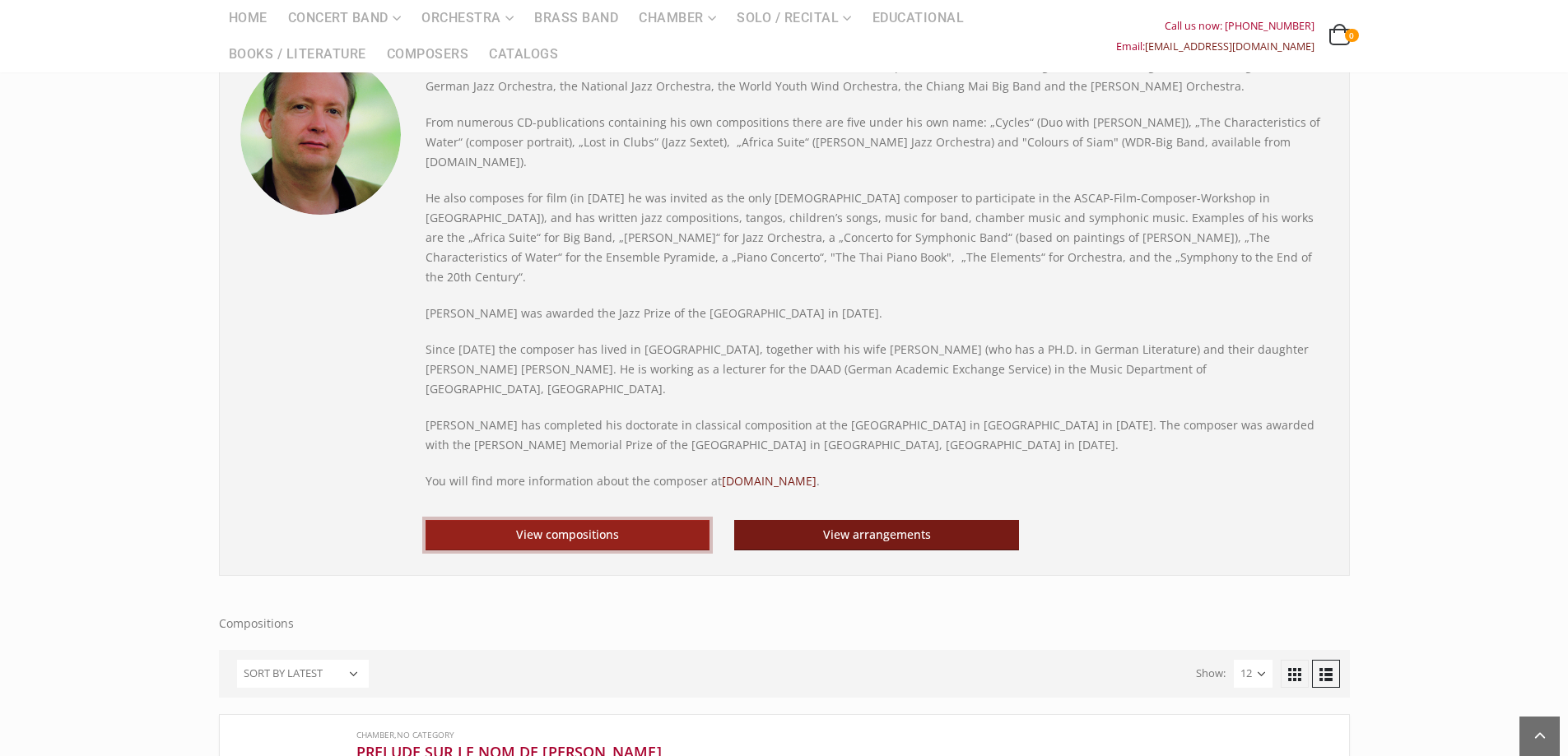
click at [581, 520] on link "View compositions" at bounding box center [568, 536] width 285 height 31
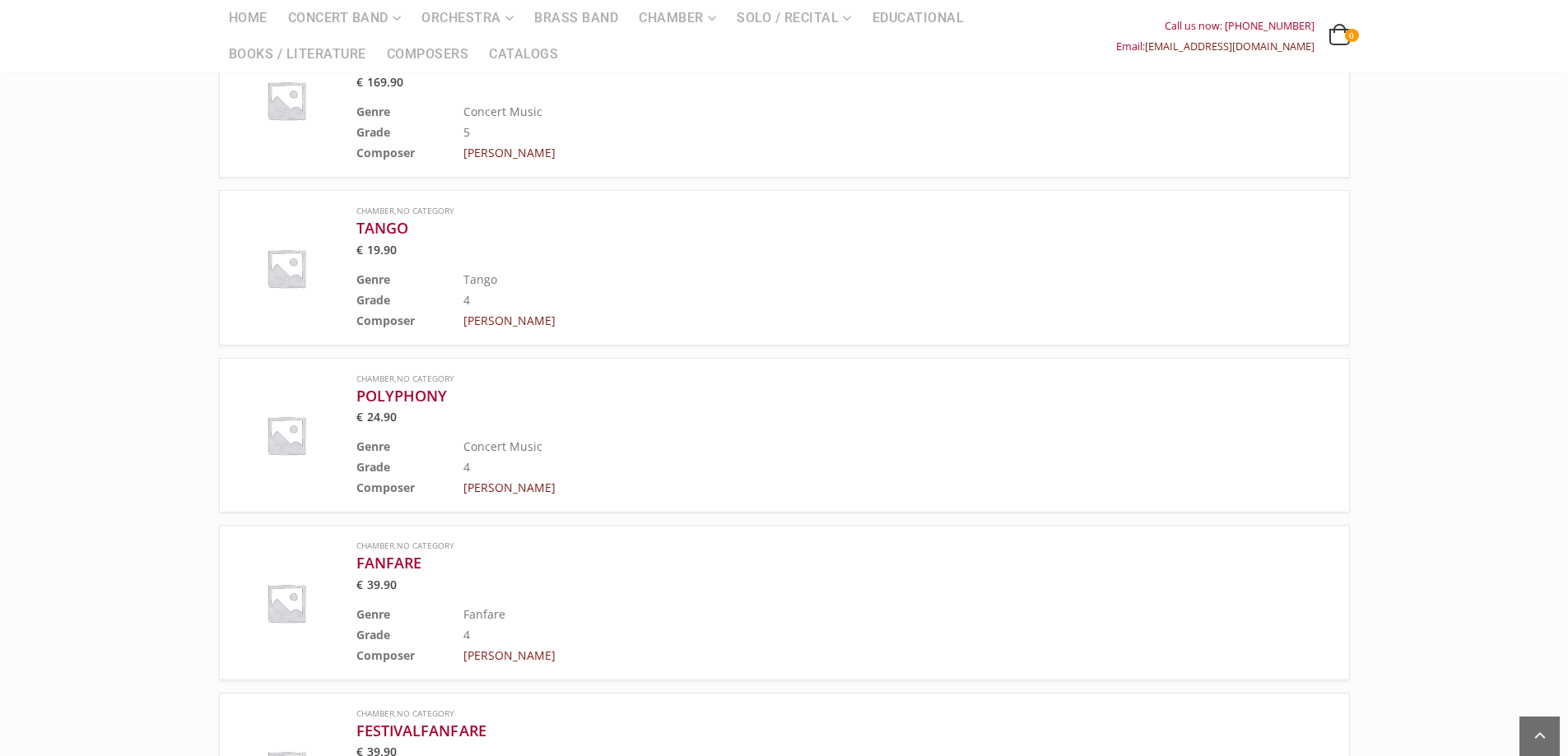
scroll to position [2140, 0]
